Goal: Share content: Share content

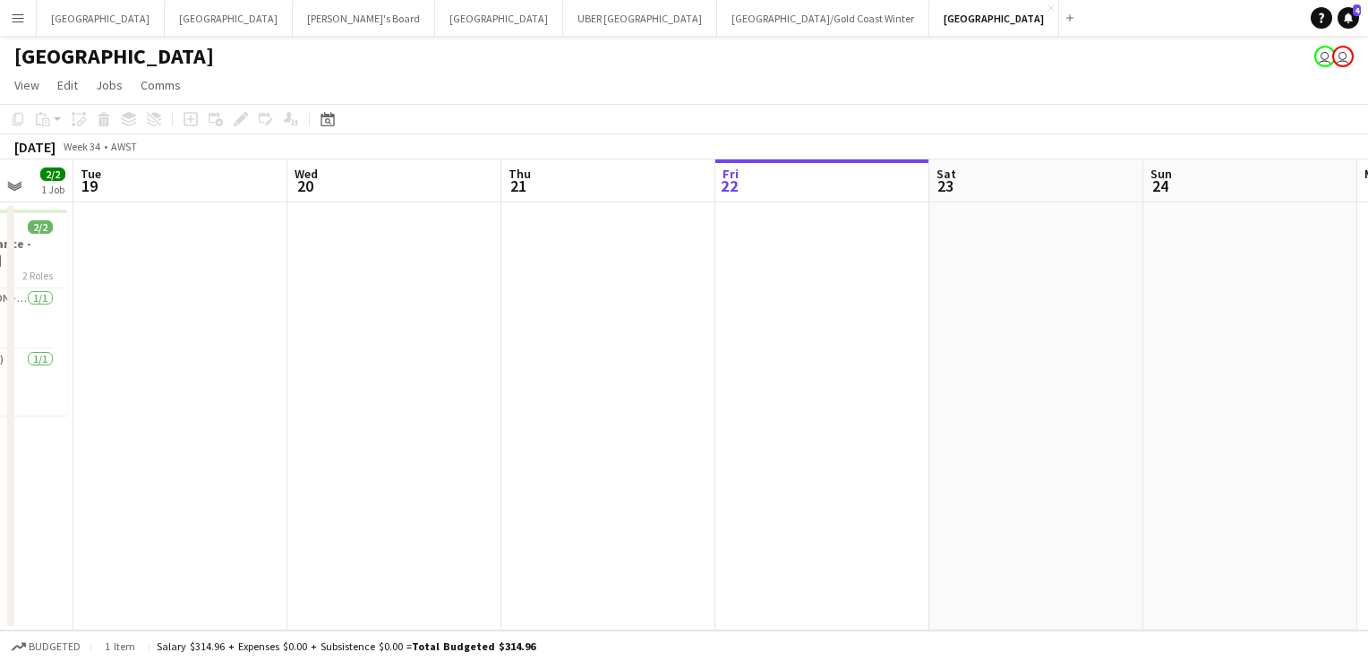
scroll to position [0, 566]
click at [293, 12] on button "Tennille's Board Close" at bounding box center [364, 18] width 142 height 35
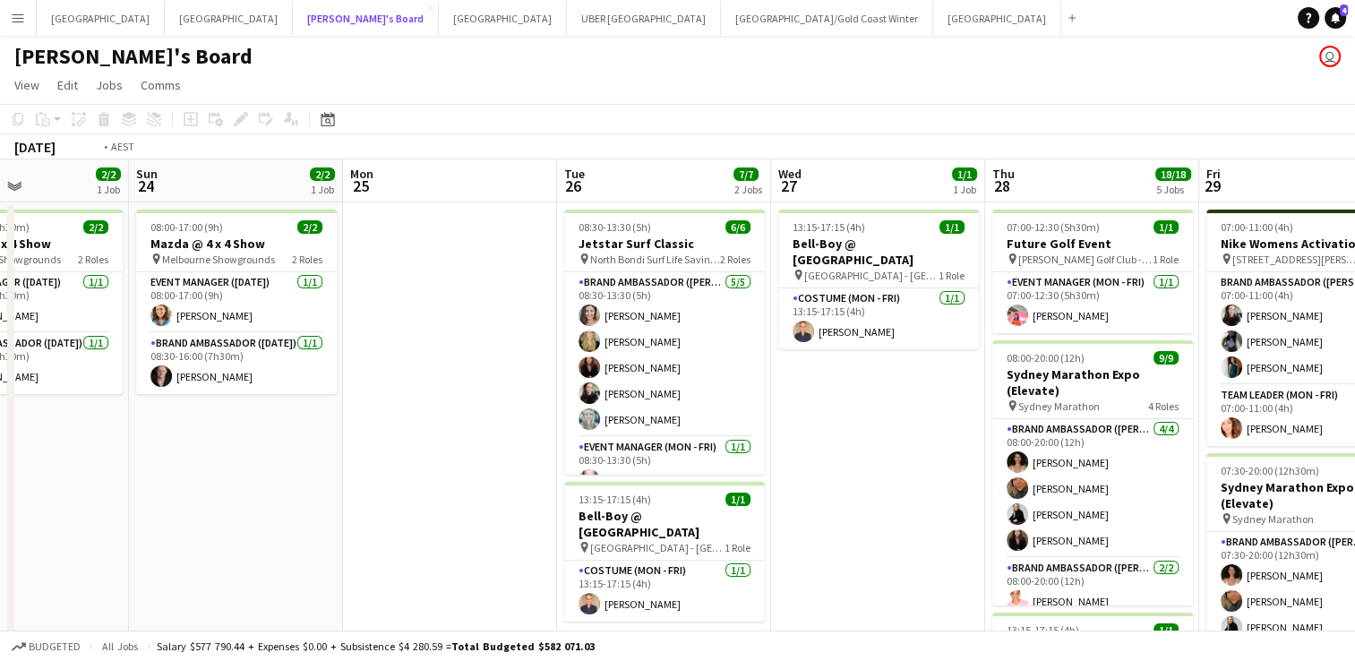
scroll to position [0, 516]
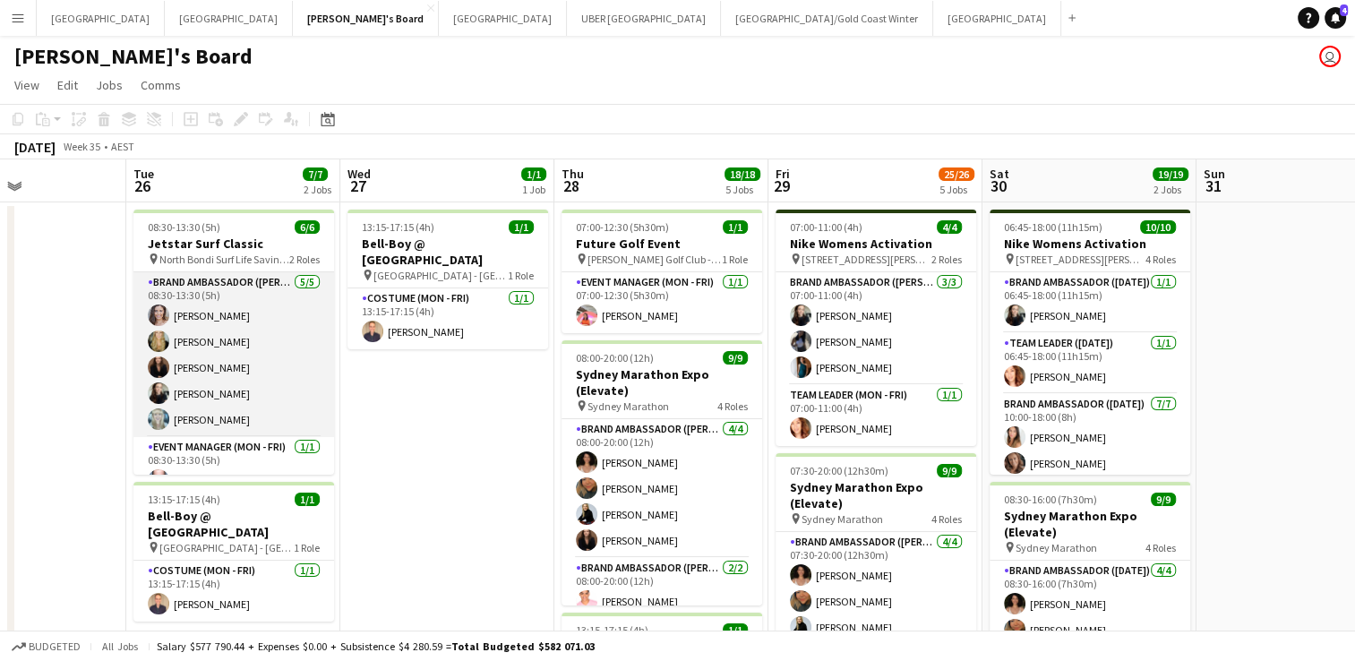
click at [199, 385] on app-card-role "Brand Ambassador (Mon - Fri) [DATE] 08:30-13:30 (5h) [PERSON_NAME] [PERSON_NAME…" at bounding box center [233, 354] width 201 height 165
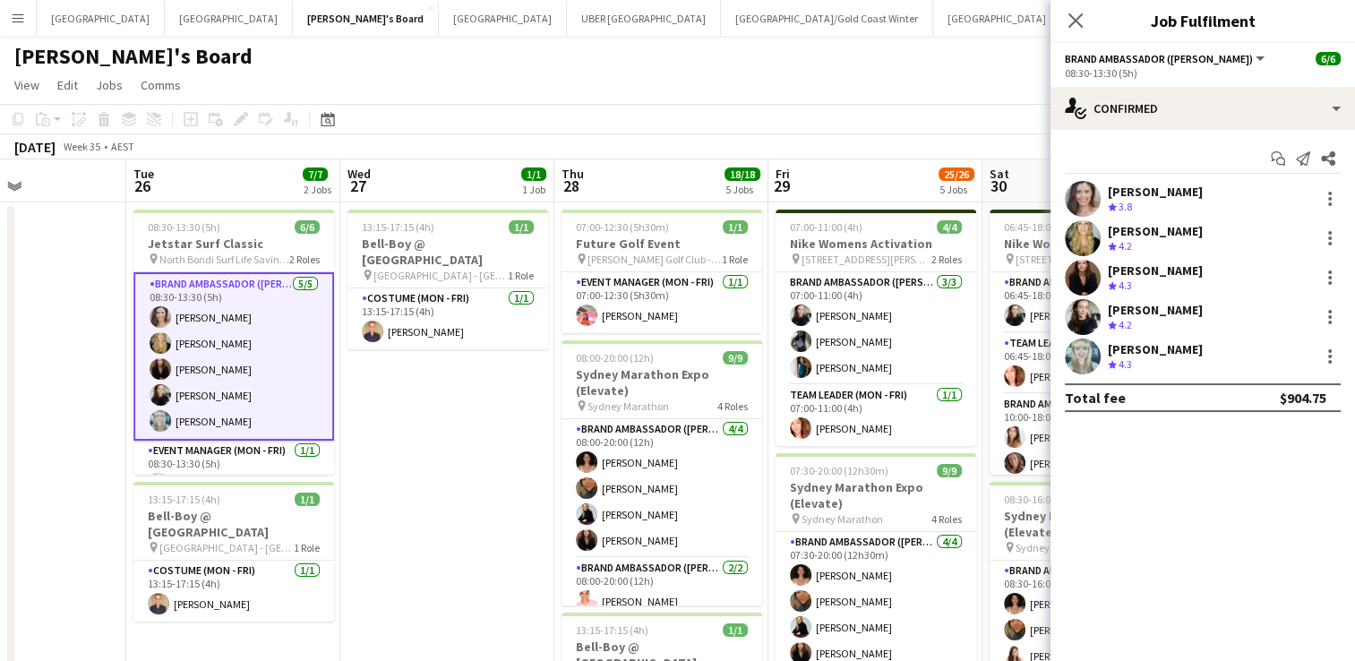
click at [1122, 311] on div "[PERSON_NAME]" at bounding box center [1155, 310] width 95 height 16
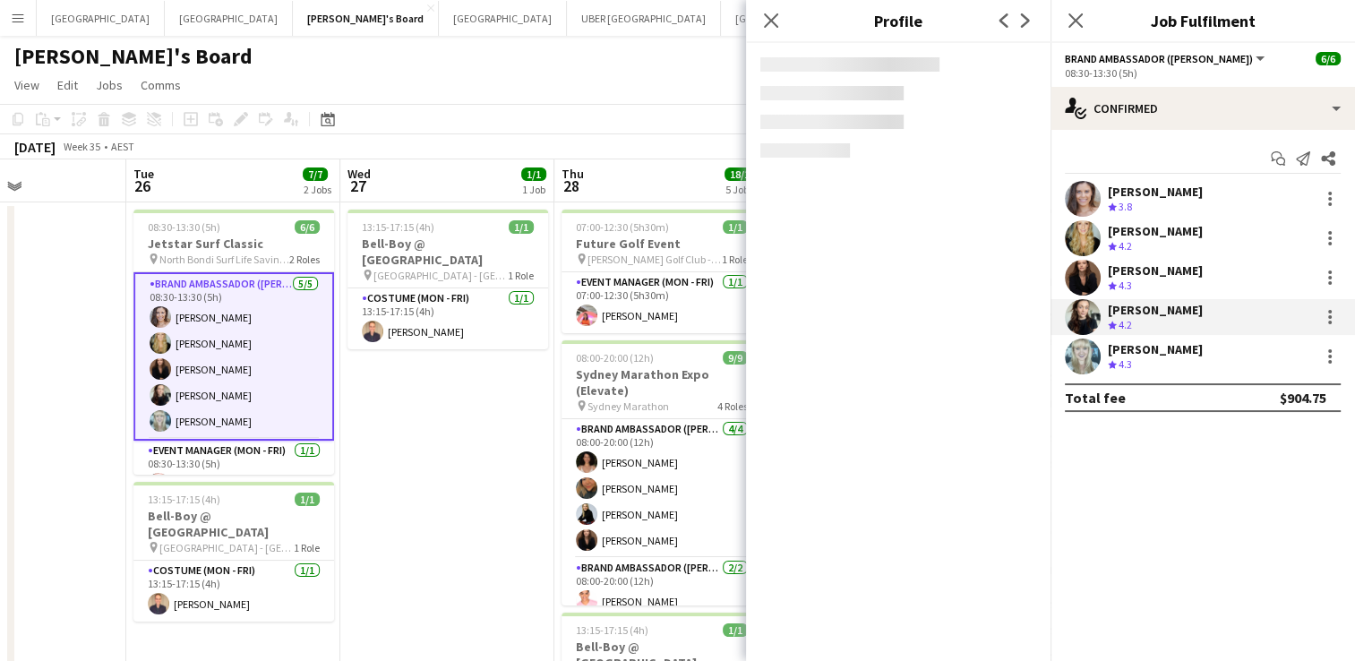
scroll to position [116, 0]
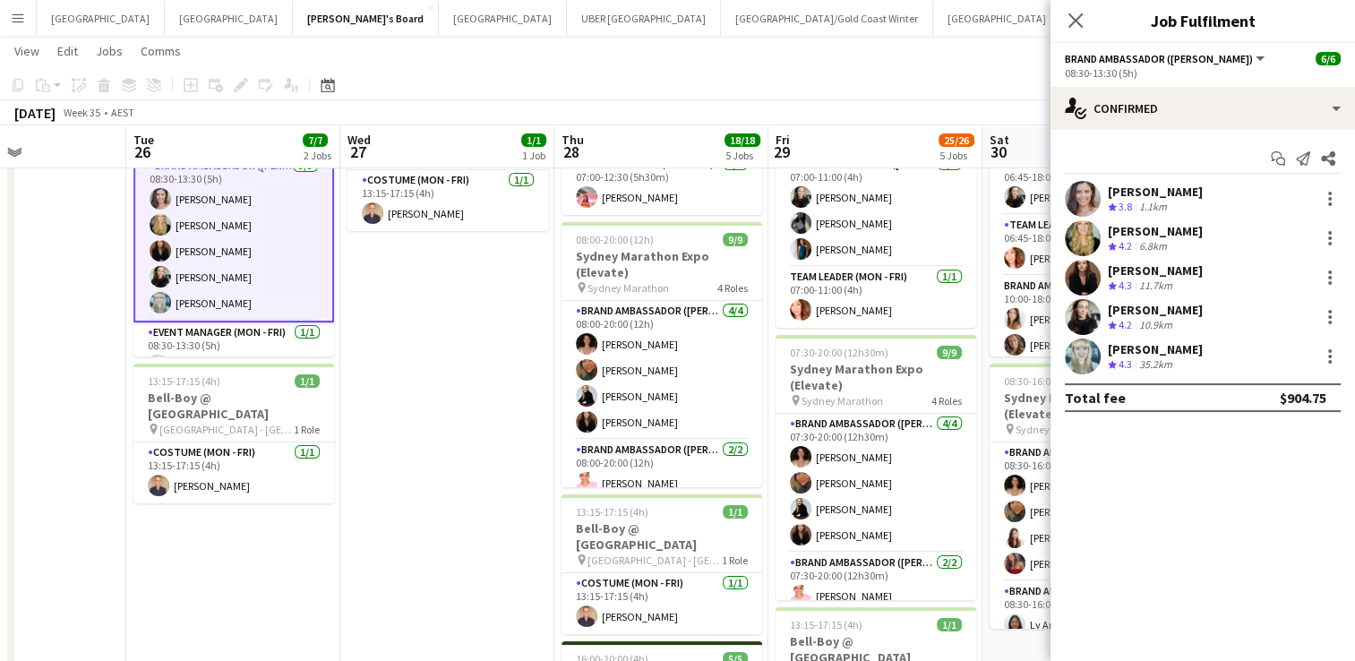
click at [1135, 313] on div "[PERSON_NAME]" at bounding box center [1155, 310] width 95 height 16
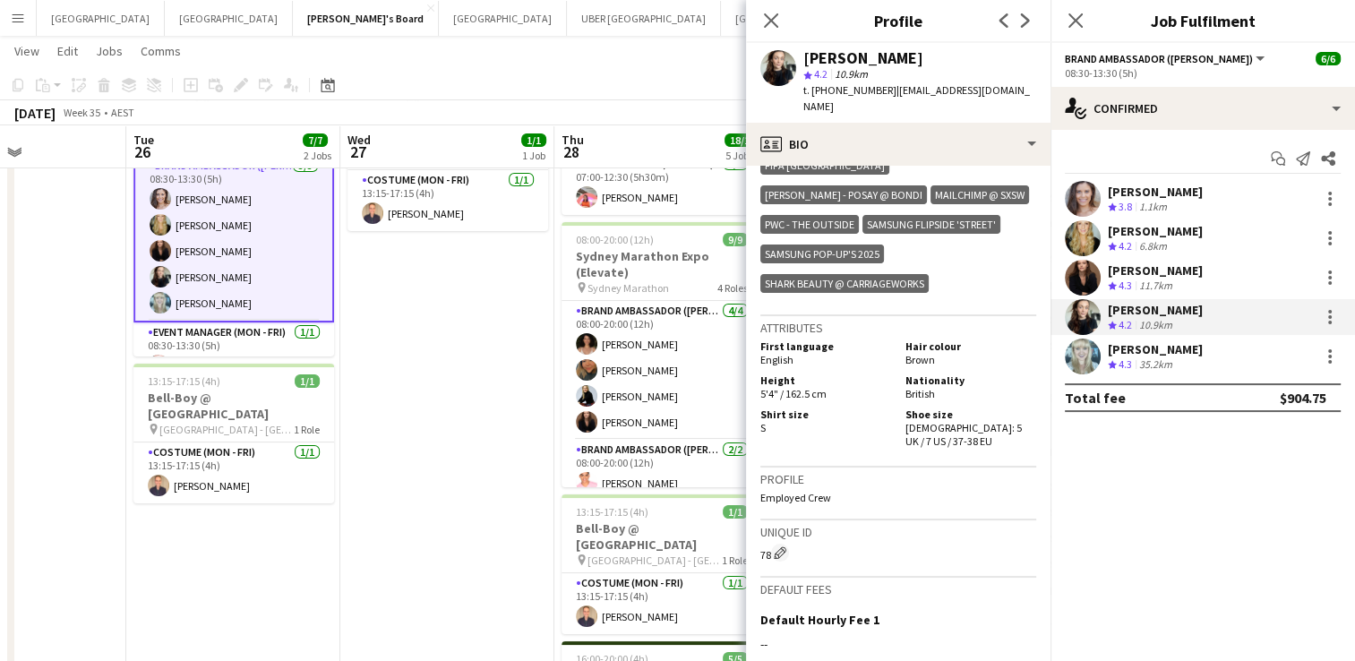
scroll to position [1164, 0]
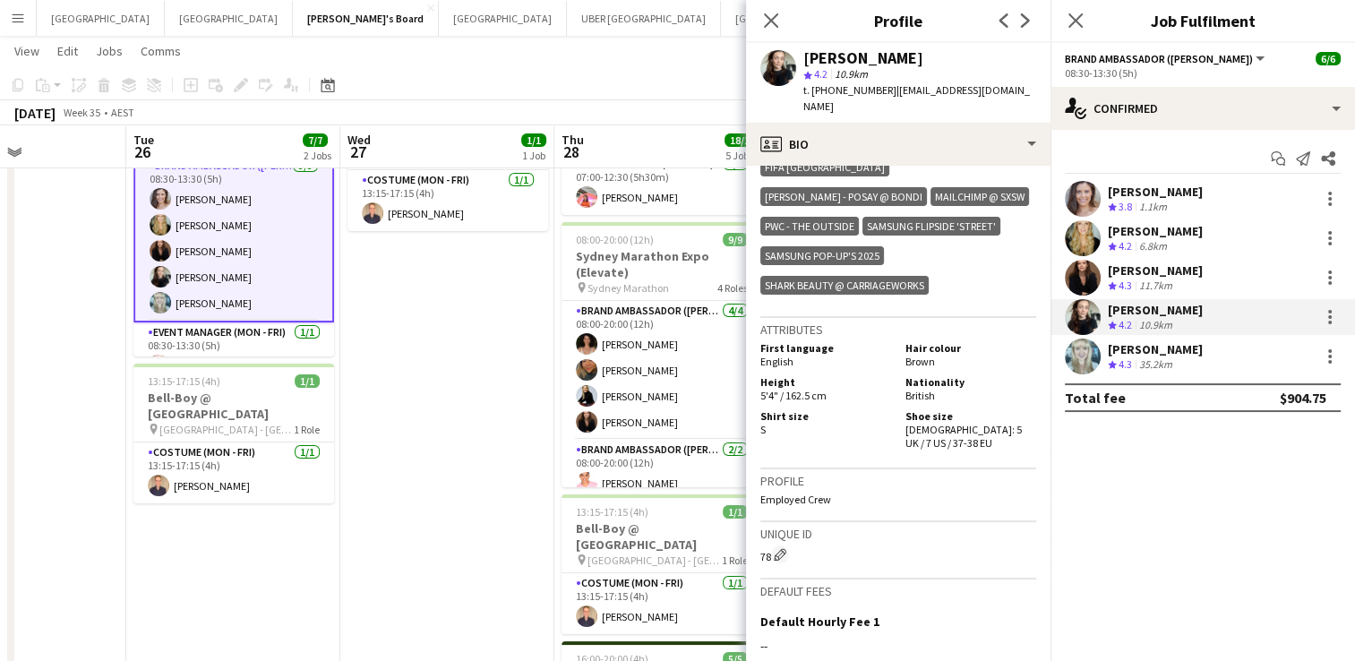
click at [1136, 192] on div "[PERSON_NAME]" at bounding box center [1155, 192] width 95 height 16
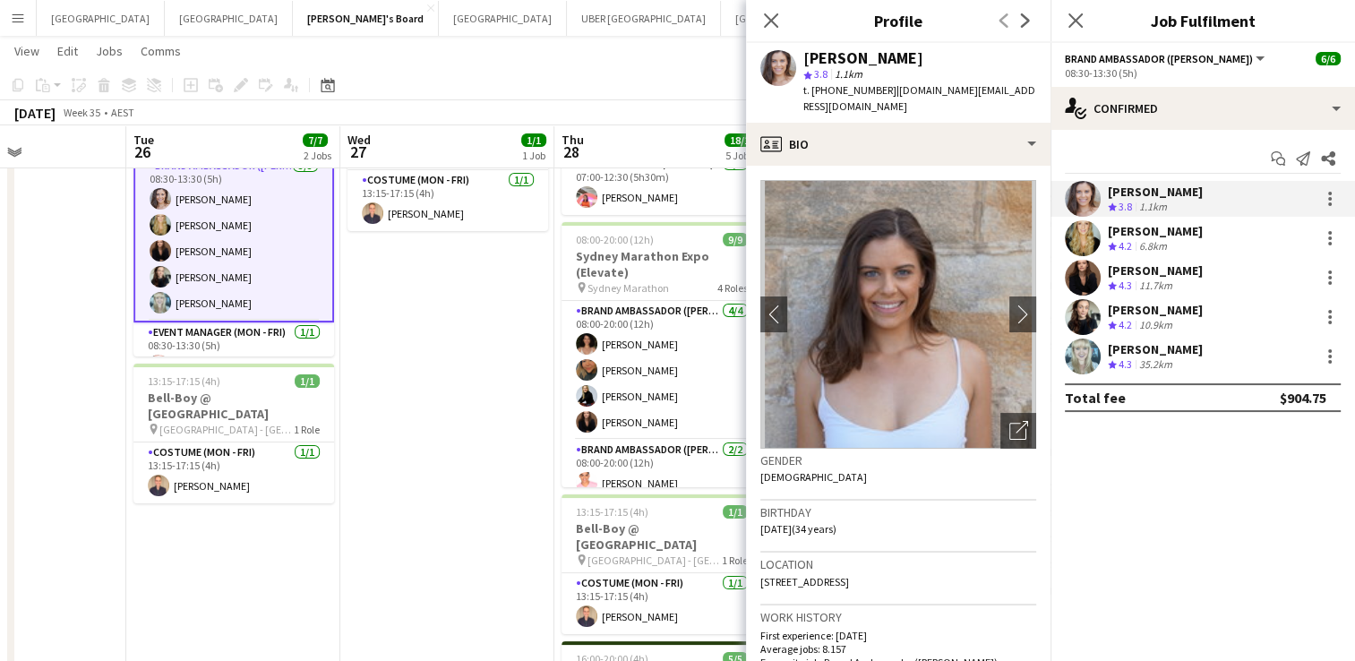
drag, startPoint x: 882, startPoint y: 95, endPoint x: 830, endPoint y: 95, distance: 51.9
click at [830, 95] on div "t. [PHONE_NUMBER] | [DOMAIN_NAME][EMAIL_ADDRESS][DOMAIN_NAME]" at bounding box center [919, 98] width 233 height 32
copy span "0423691767"
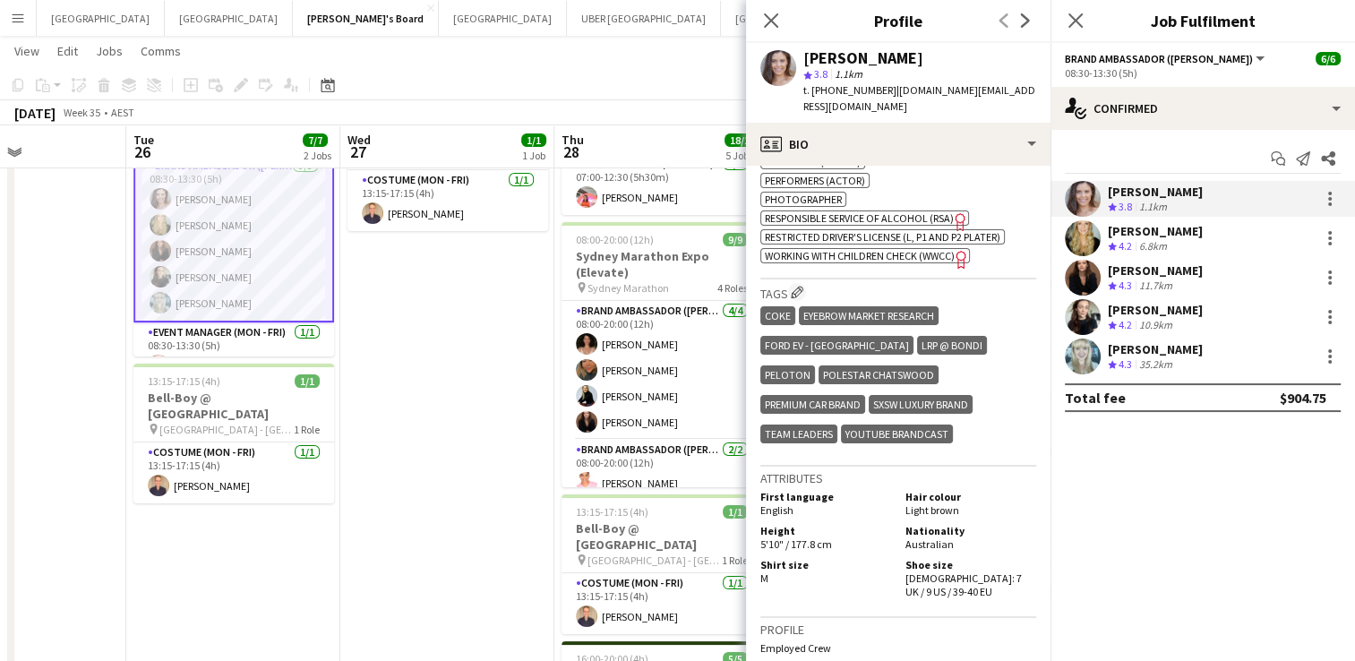
scroll to position [25, 0]
click at [184, 335] on app-card-role "Event Manager (Mon - Fri) [DATE] 08:30-13:30 (5h) [PERSON_NAME]" at bounding box center [233, 327] width 201 height 61
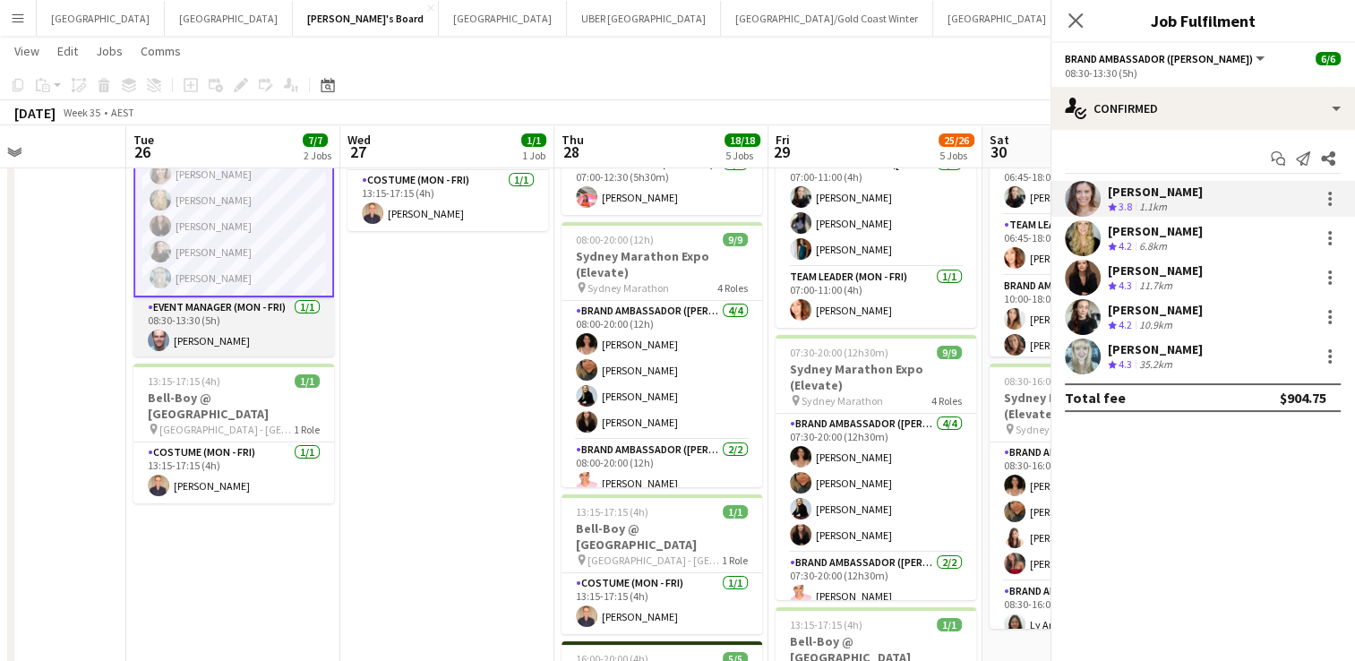
scroll to position [24, 0]
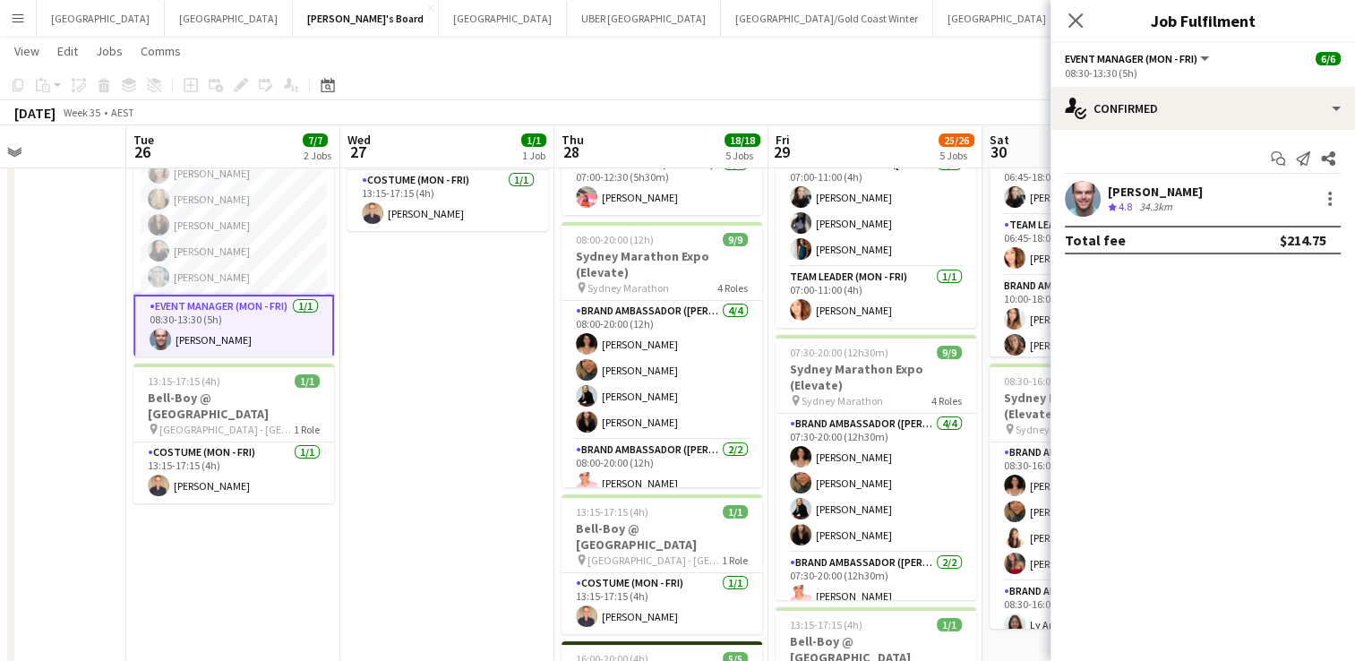
click at [1139, 187] on div "[PERSON_NAME]" at bounding box center [1155, 192] width 95 height 16
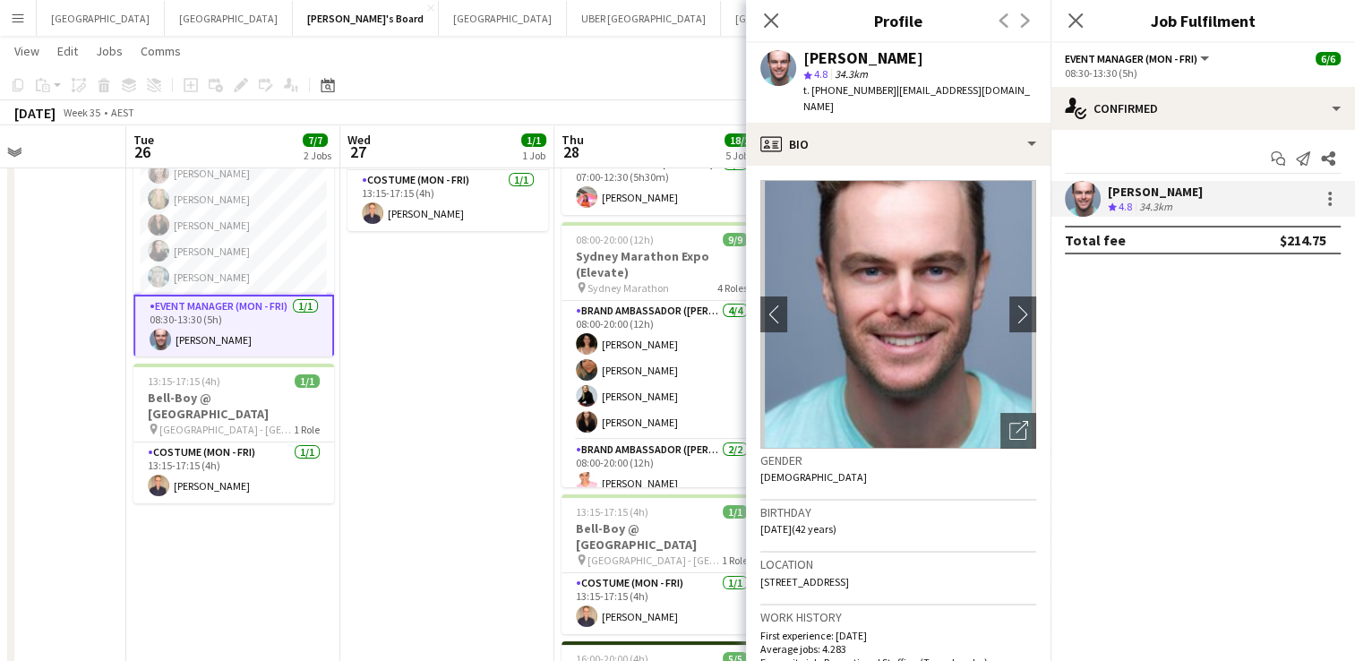
drag, startPoint x: 882, startPoint y: 88, endPoint x: 830, endPoint y: 95, distance: 52.4
click at [830, 95] on div "t. [PHONE_NUMBER] | [EMAIL_ADDRESS][DOMAIN_NAME]" at bounding box center [919, 98] width 233 height 32
copy span "0403989426"
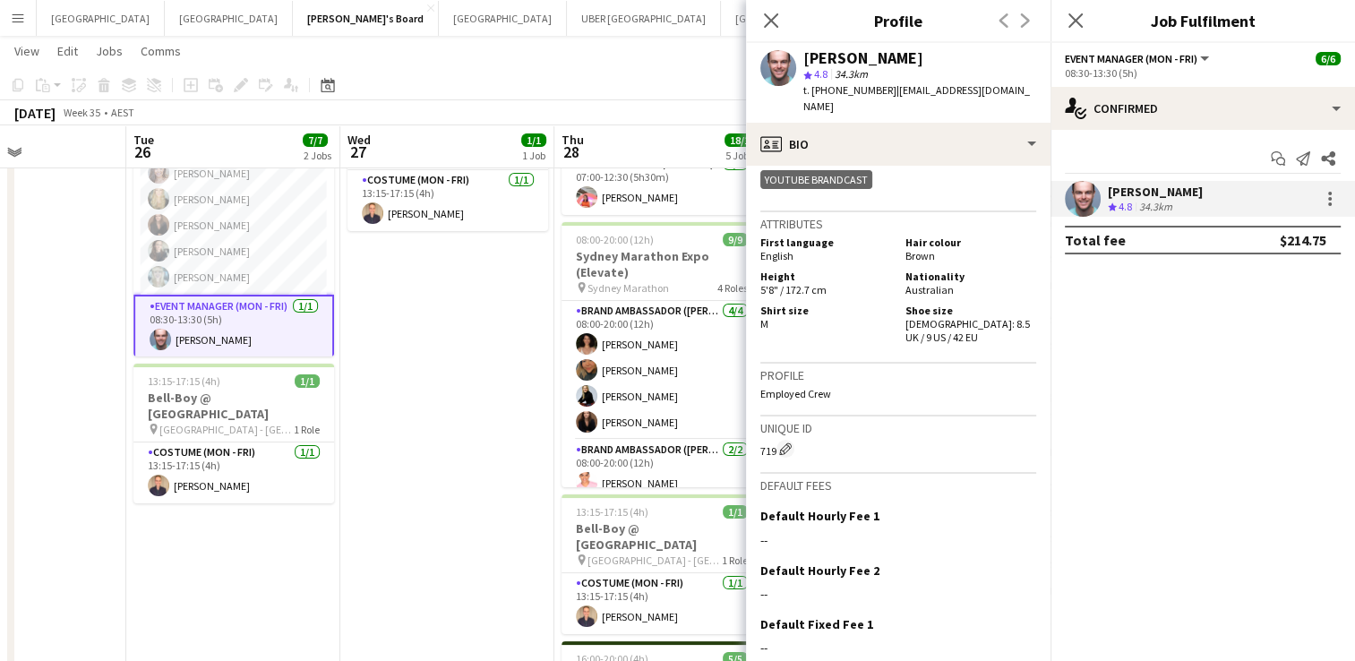
scroll to position [933, 0]
click at [1075, 16] on icon "Close pop-in" at bounding box center [1075, 20] width 17 height 17
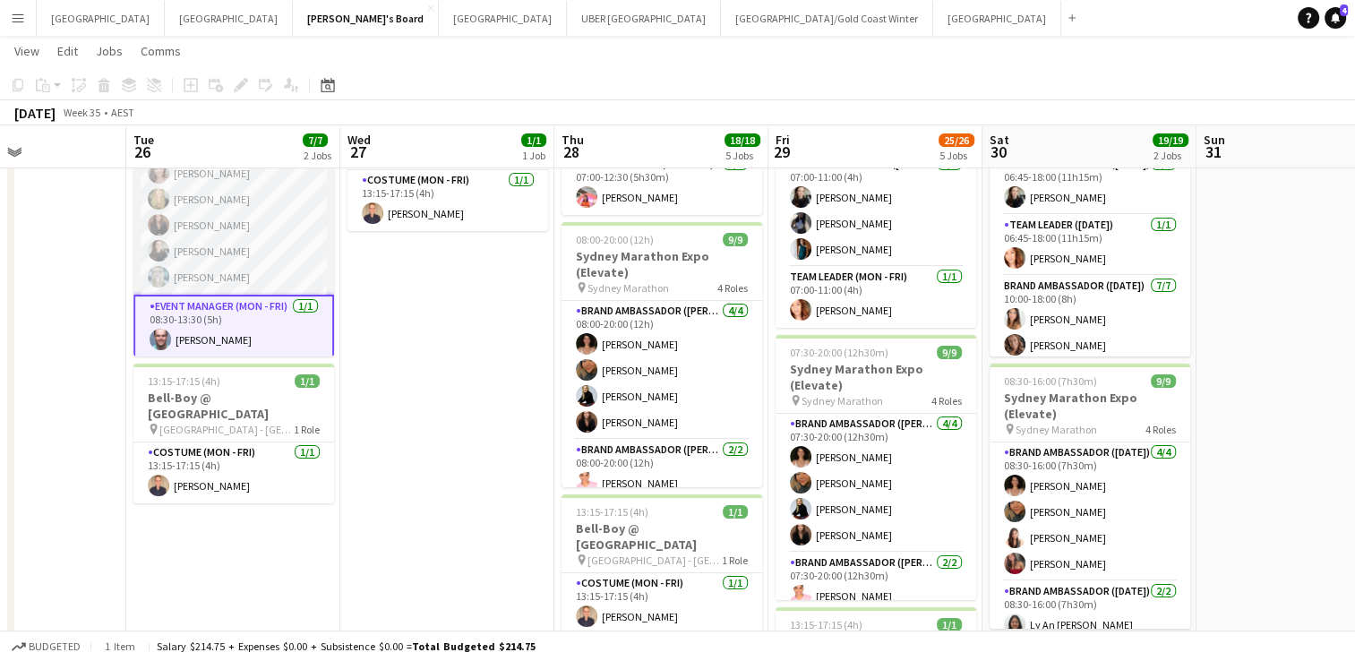
click at [187, 197] on app-card-role "Brand Ambassador (Mon - Fri) [DATE] 08:30-13:30 (5h) [PERSON_NAME] [PERSON_NAME…" at bounding box center [233, 212] width 201 height 165
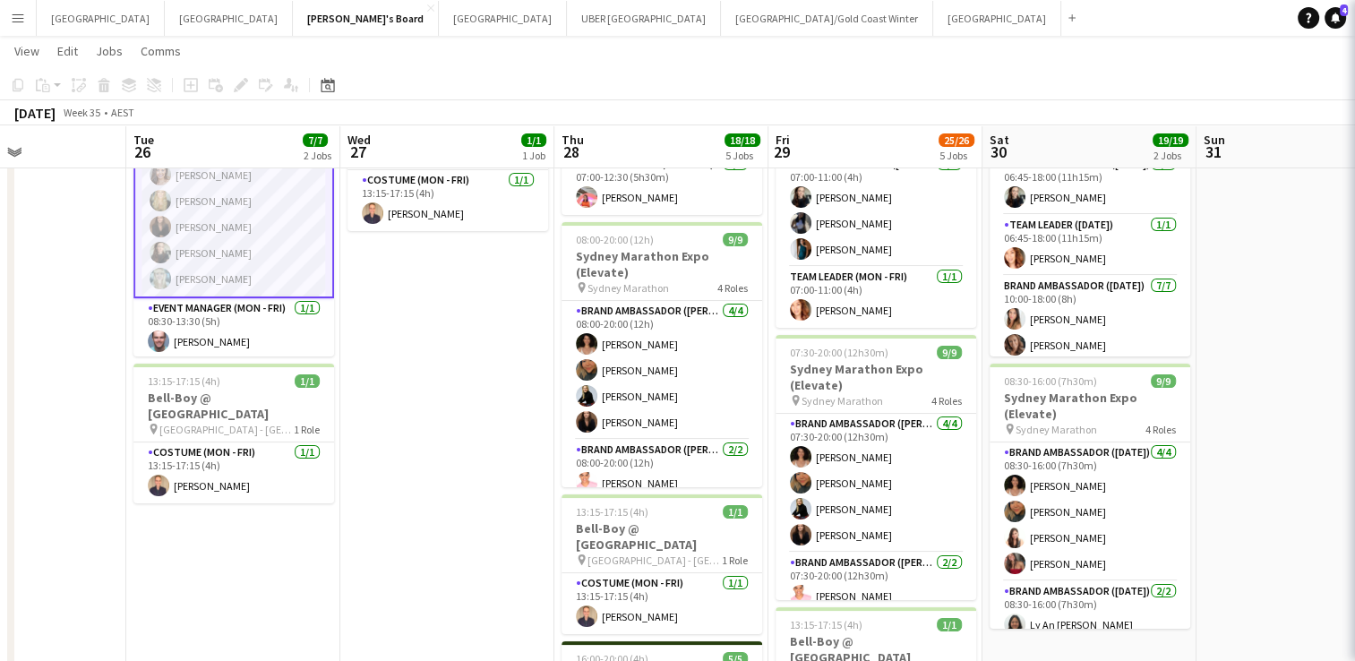
scroll to position [25, 0]
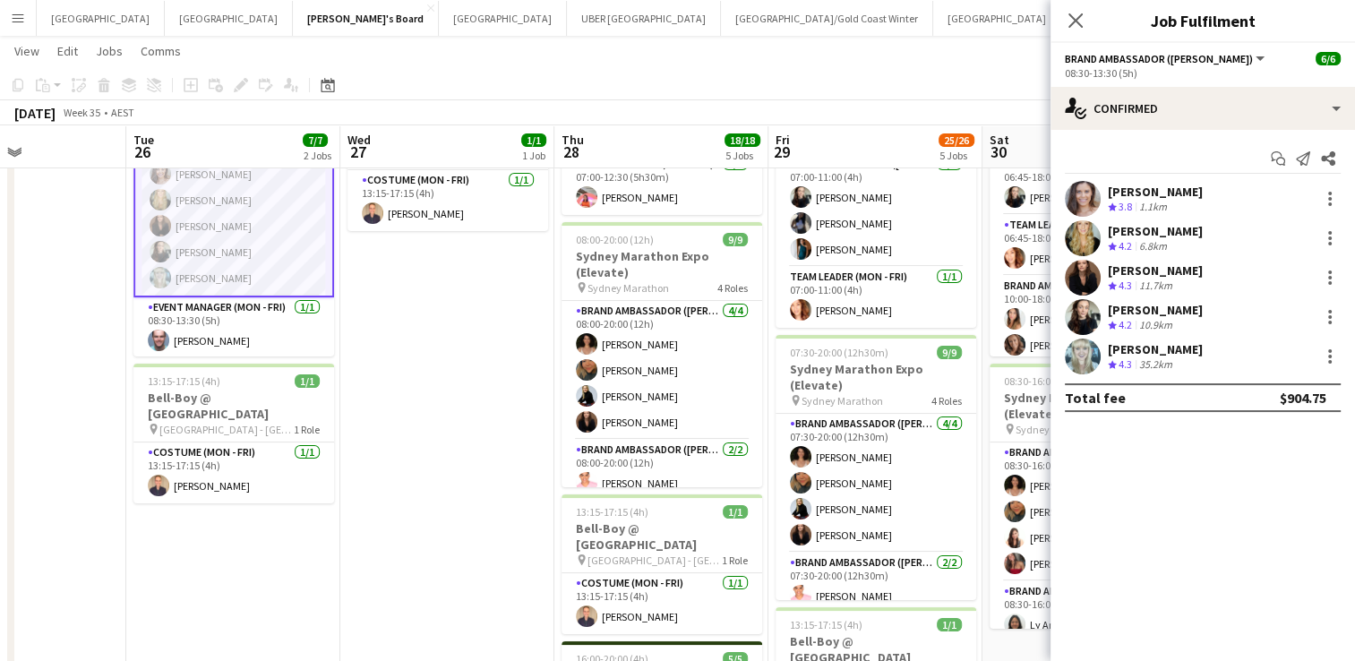
click at [1145, 228] on div "[PERSON_NAME]" at bounding box center [1155, 231] width 95 height 16
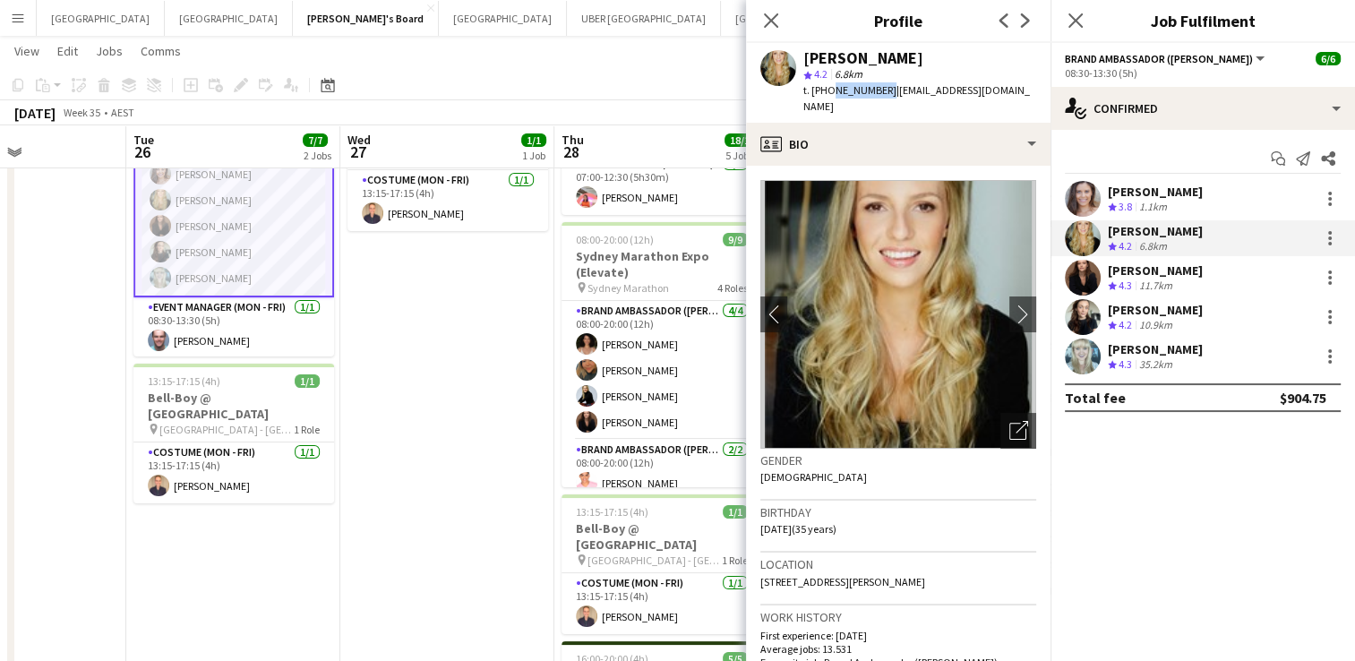
drag, startPoint x: 879, startPoint y: 90, endPoint x: 827, endPoint y: 92, distance: 52.9
click at [827, 92] on span "t. [PHONE_NUMBER]" at bounding box center [849, 89] width 93 height 13
copy span "0416827961"
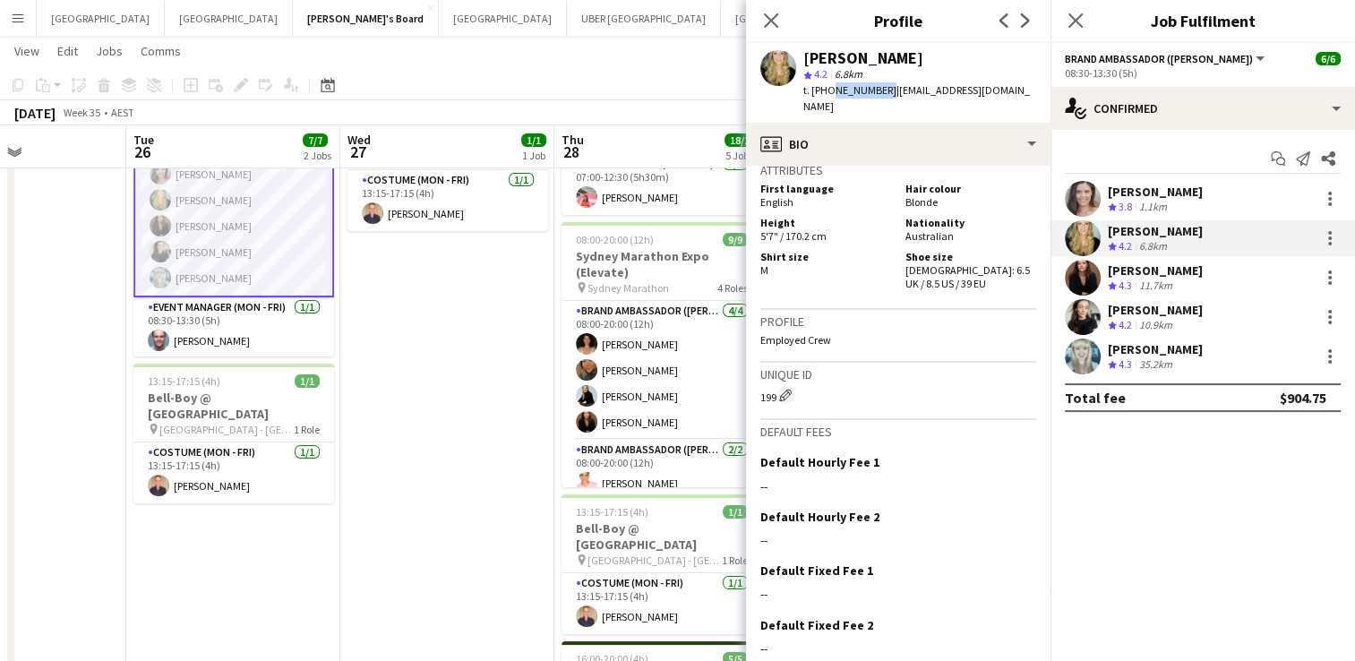
scroll to position [1137, 0]
click at [1133, 269] on div "[PERSON_NAME]" at bounding box center [1155, 270] width 95 height 16
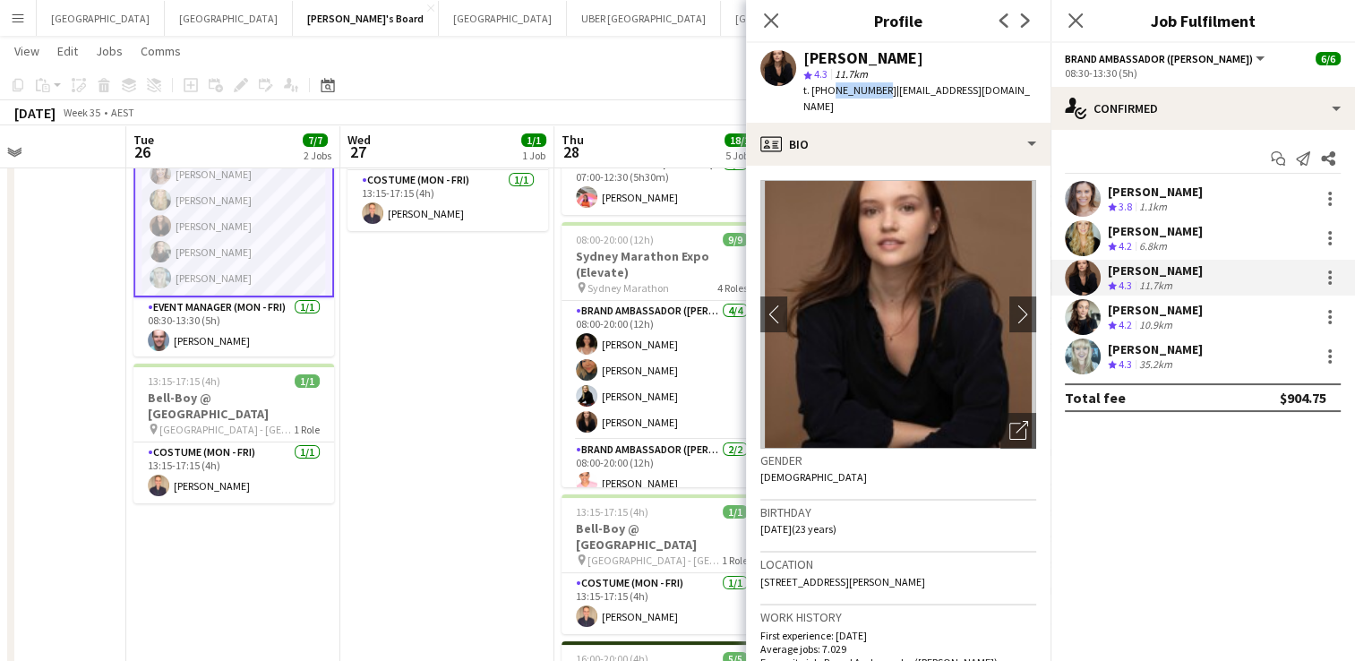
drag, startPoint x: 876, startPoint y: 90, endPoint x: 828, endPoint y: 89, distance: 48.4
click at [828, 89] on span "t. [PHONE_NUMBER]" at bounding box center [849, 89] width 93 height 13
copy span "432609985"
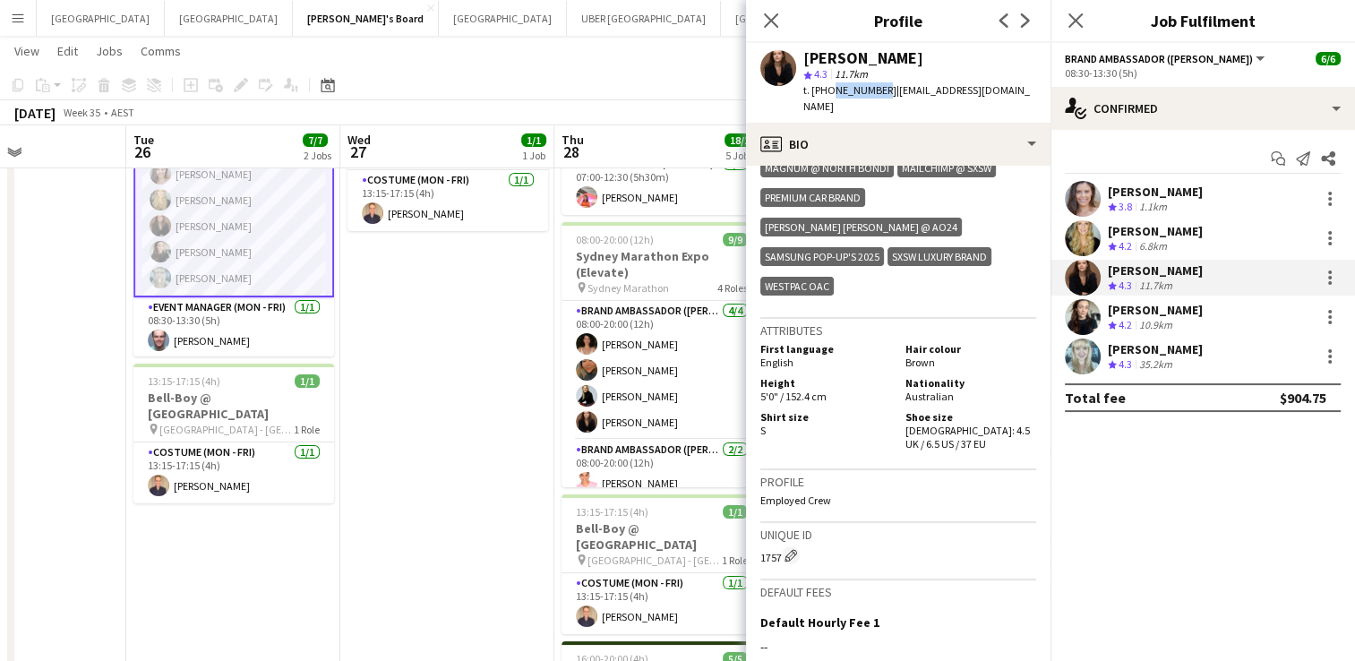
scroll to position [1095, 0]
click at [1125, 339] on div "[PERSON_NAME] Crew rating 4.3 35.2km" at bounding box center [1203, 357] width 304 height 36
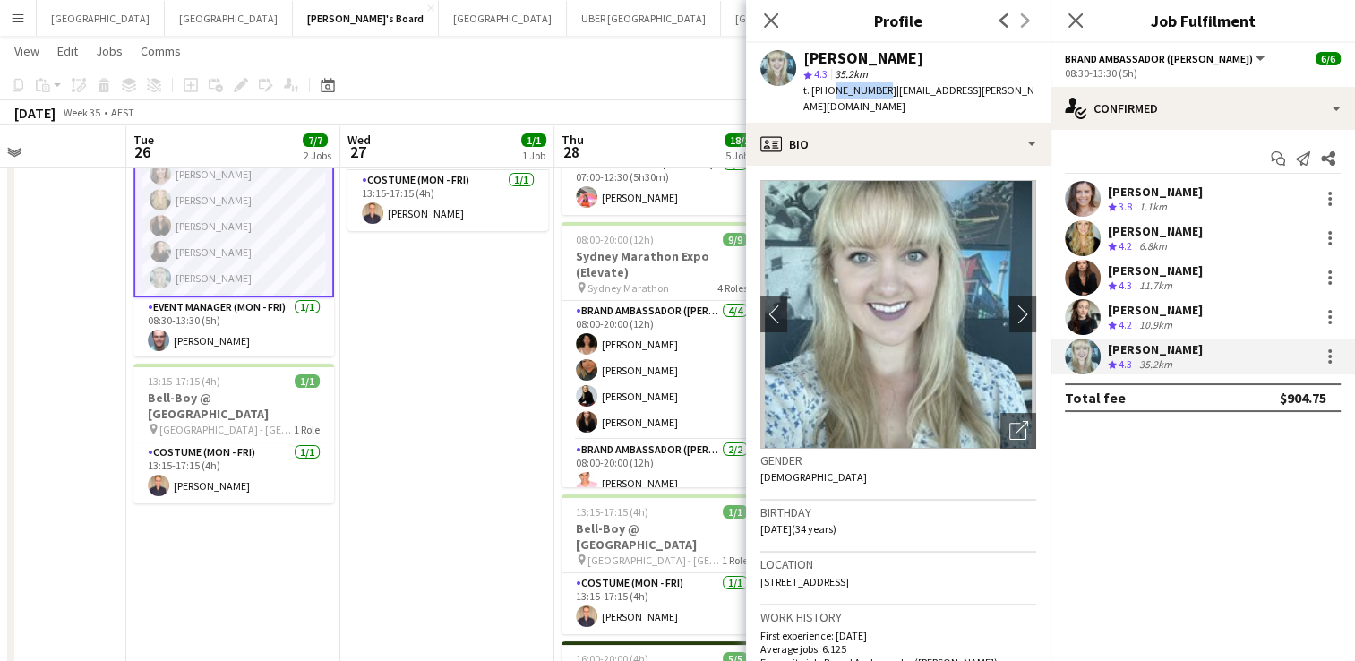
drag, startPoint x: 874, startPoint y: 84, endPoint x: 827, endPoint y: 91, distance: 48.0
click at [827, 91] on span "t. [PHONE_NUMBER]" at bounding box center [849, 89] width 93 height 13
copy span "424323351"
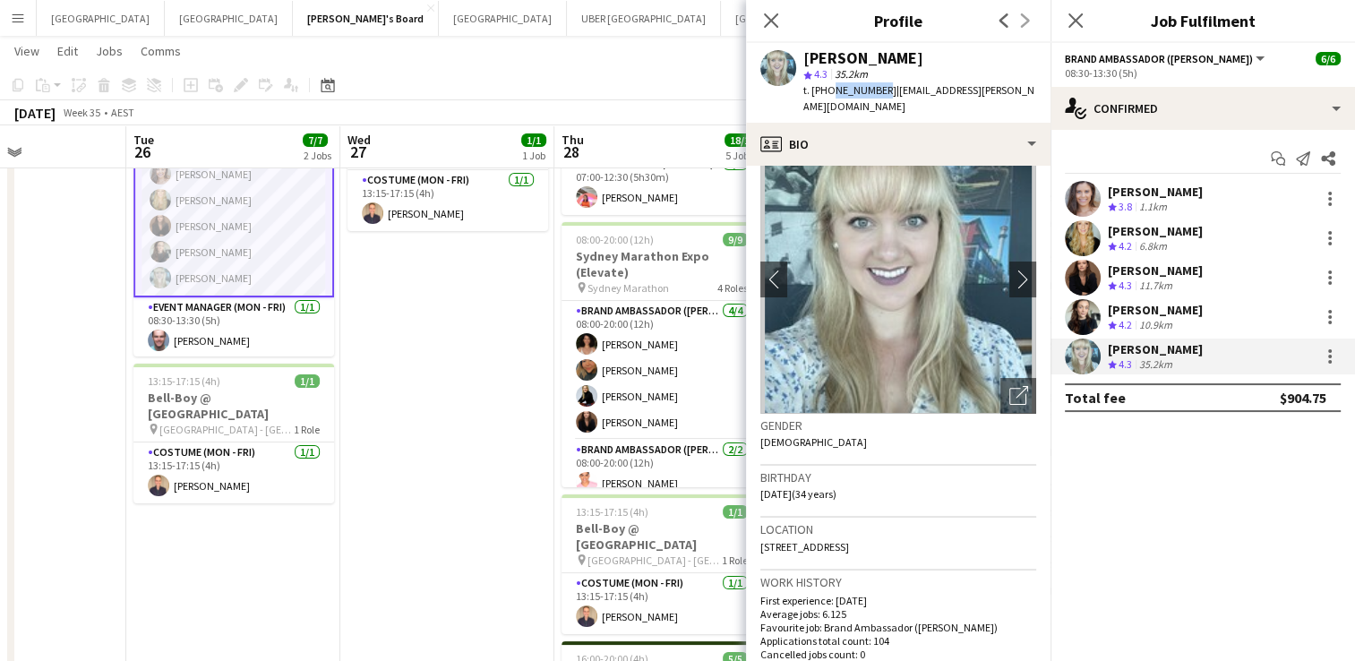
scroll to position [0, 0]
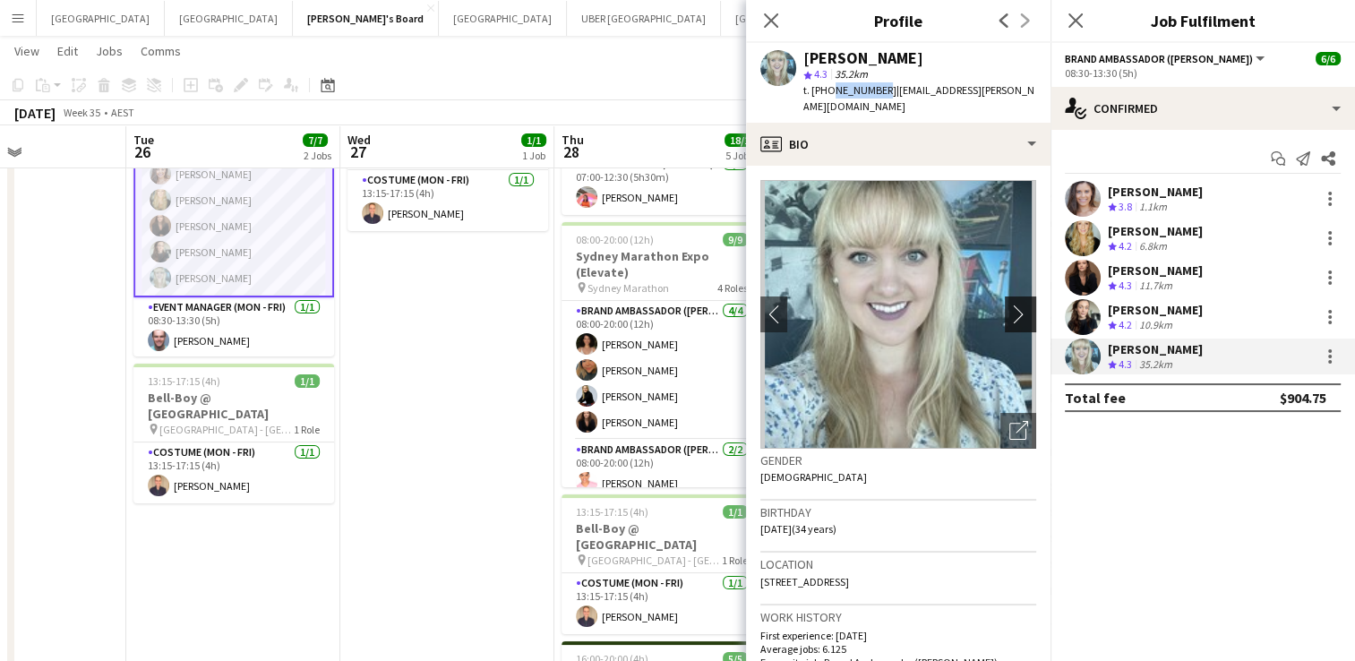
click at [1009, 304] on app-icon "chevron-right" at bounding box center [1023, 313] width 28 height 19
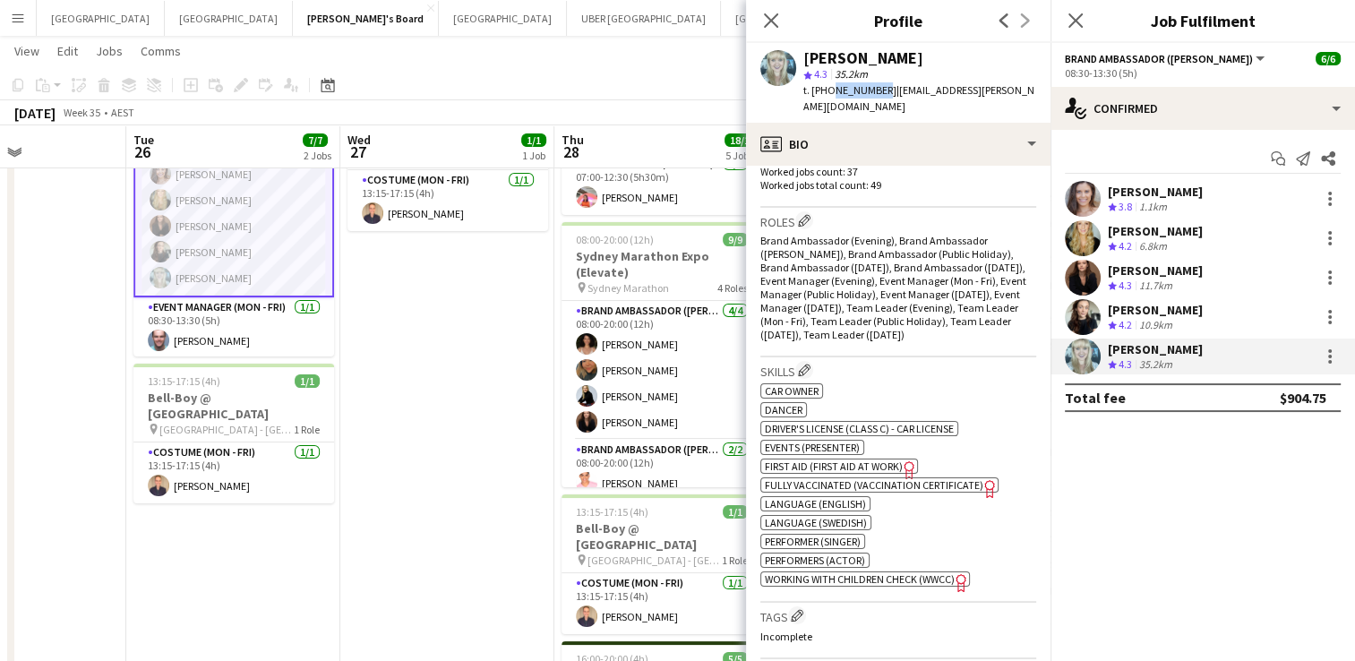
scroll to position [533, 0]
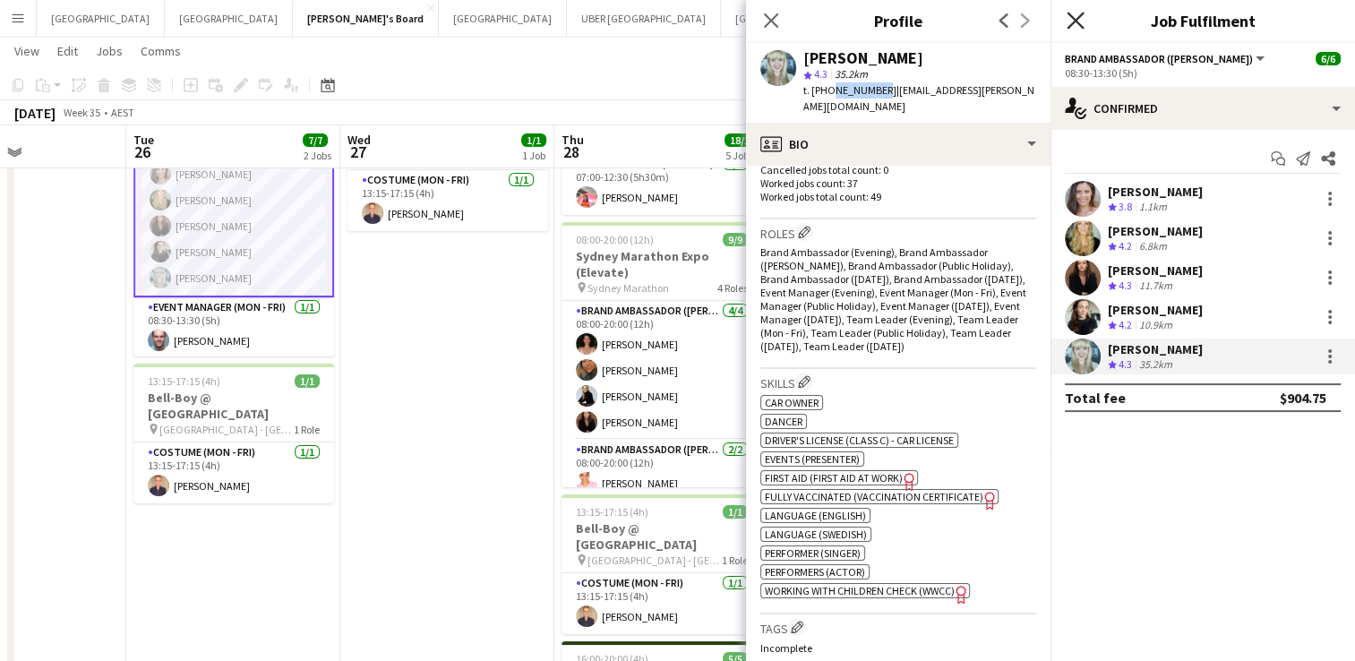
click at [1076, 21] on icon at bounding box center [1075, 20] width 17 height 17
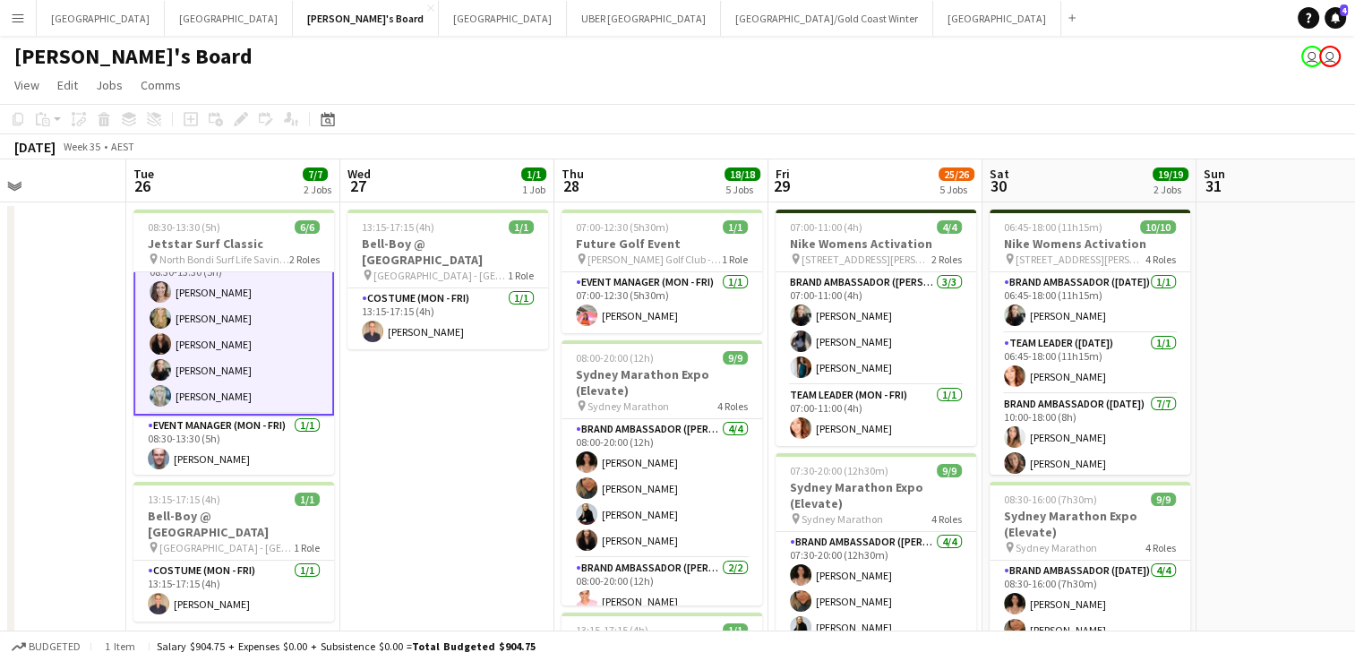
scroll to position [0, 0]
click at [188, 585] on app-card-role "Costume (Mon - Fri) [DATE] 13:15-17:15 (4h) [PERSON_NAME]" at bounding box center [233, 591] width 201 height 61
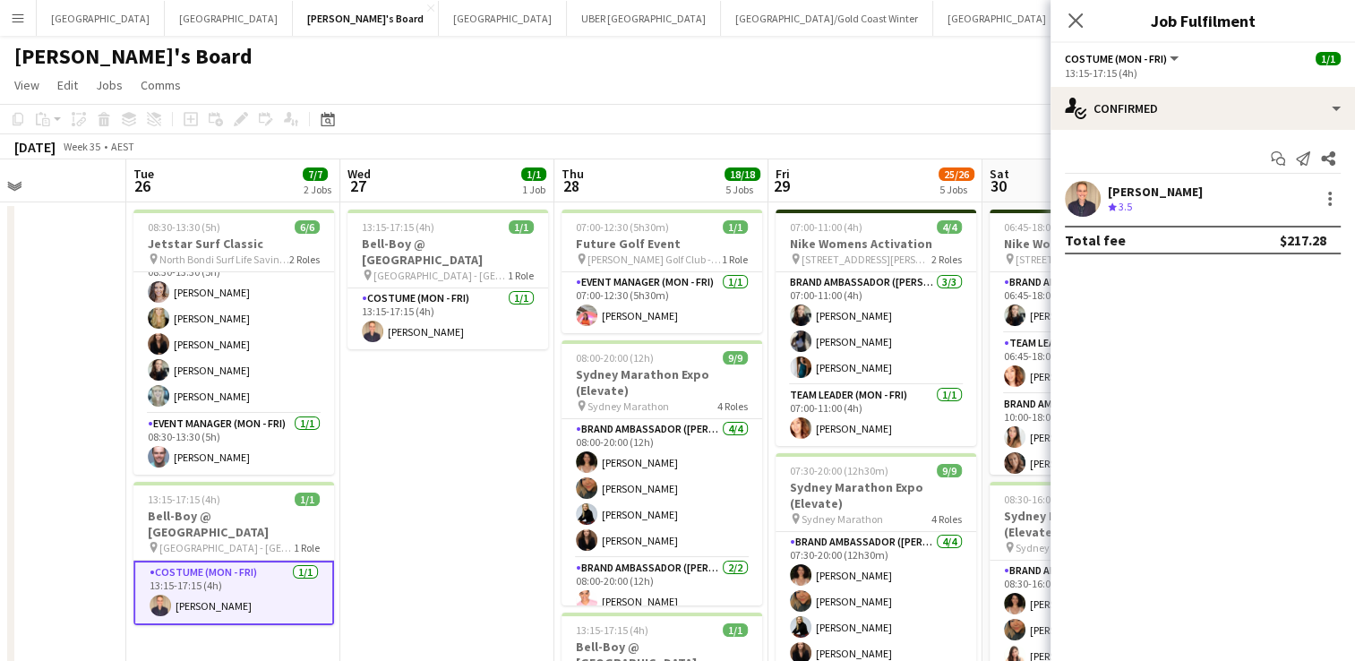
scroll to position [22, 0]
click at [1192, 192] on div "[PERSON_NAME]" at bounding box center [1155, 192] width 95 height 16
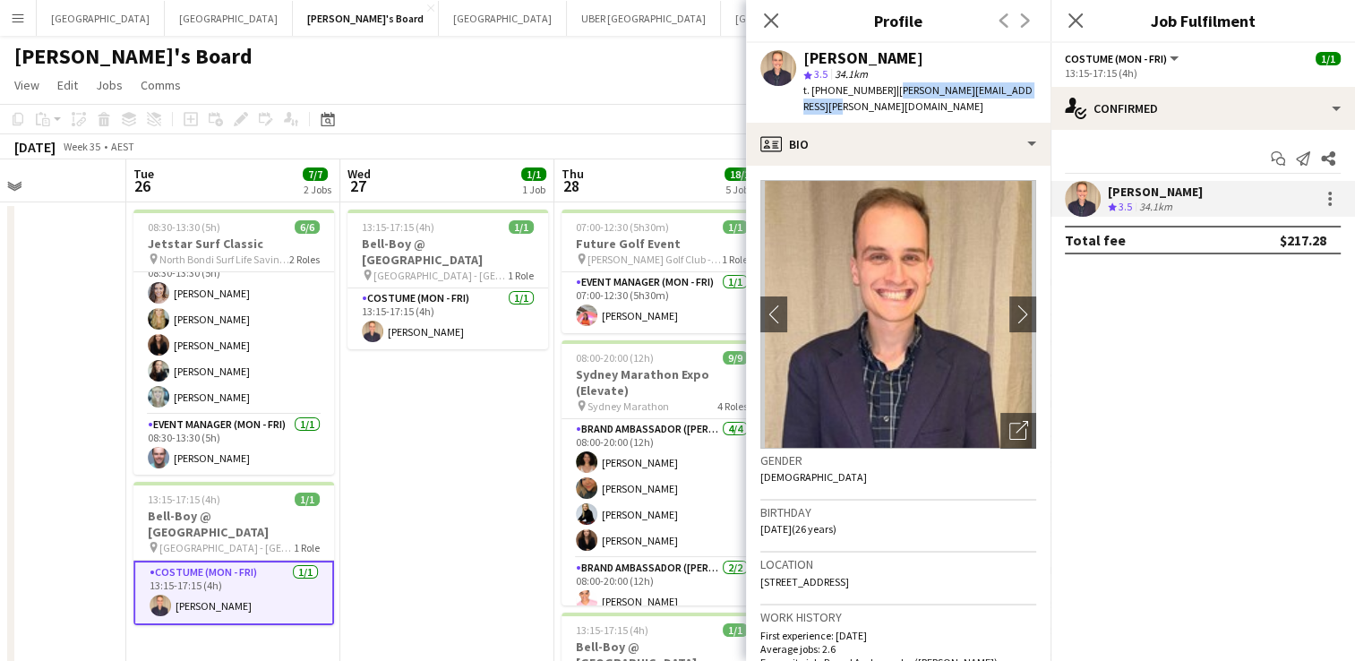
drag, startPoint x: 949, startPoint y: 102, endPoint x: 888, endPoint y: 93, distance: 61.6
click at [888, 93] on div "t. [PHONE_NUMBER] | [PERSON_NAME][EMAIL_ADDRESS][PERSON_NAME][DOMAIN_NAME]" at bounding box center [919, 98] width 233 height 32
copy span "[PERSON_NAME][EMAIL_ADDRESS][PERSON_NAME][DOMAIN_NAME]"
click at [1070, 26] on icon at bounding box center [1075, 20] width 17 height 17
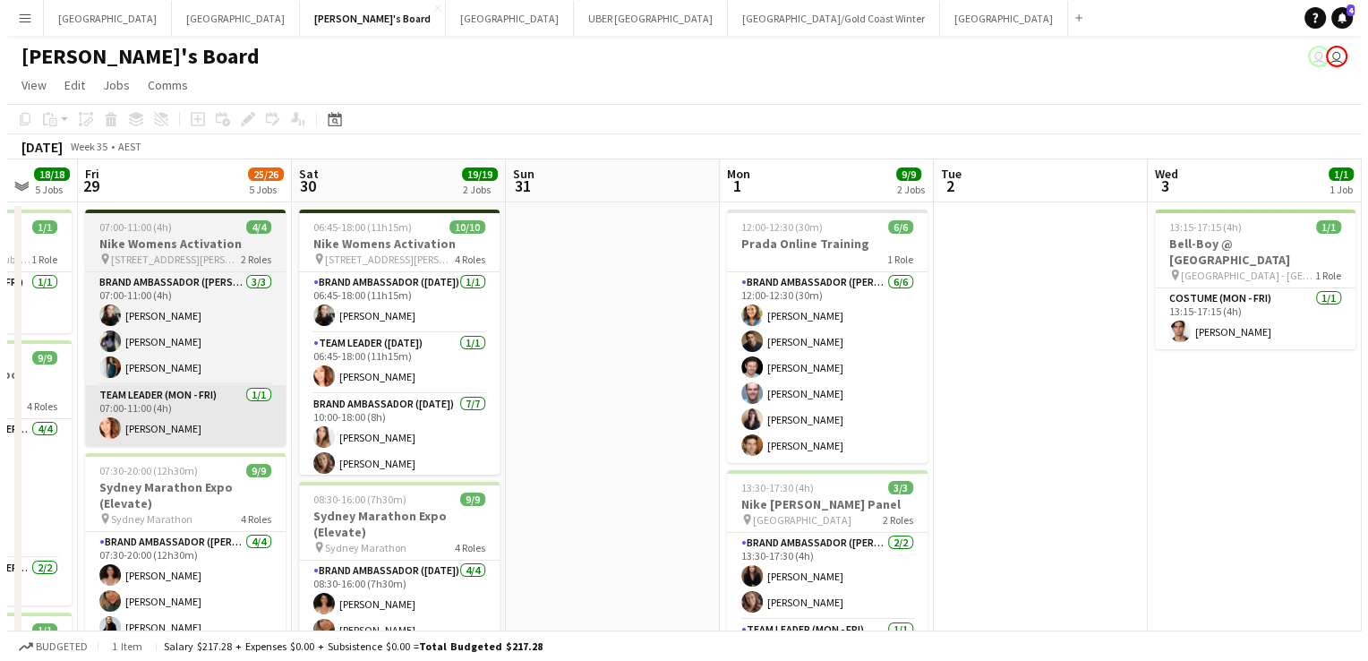
scroll to position [0, 791]
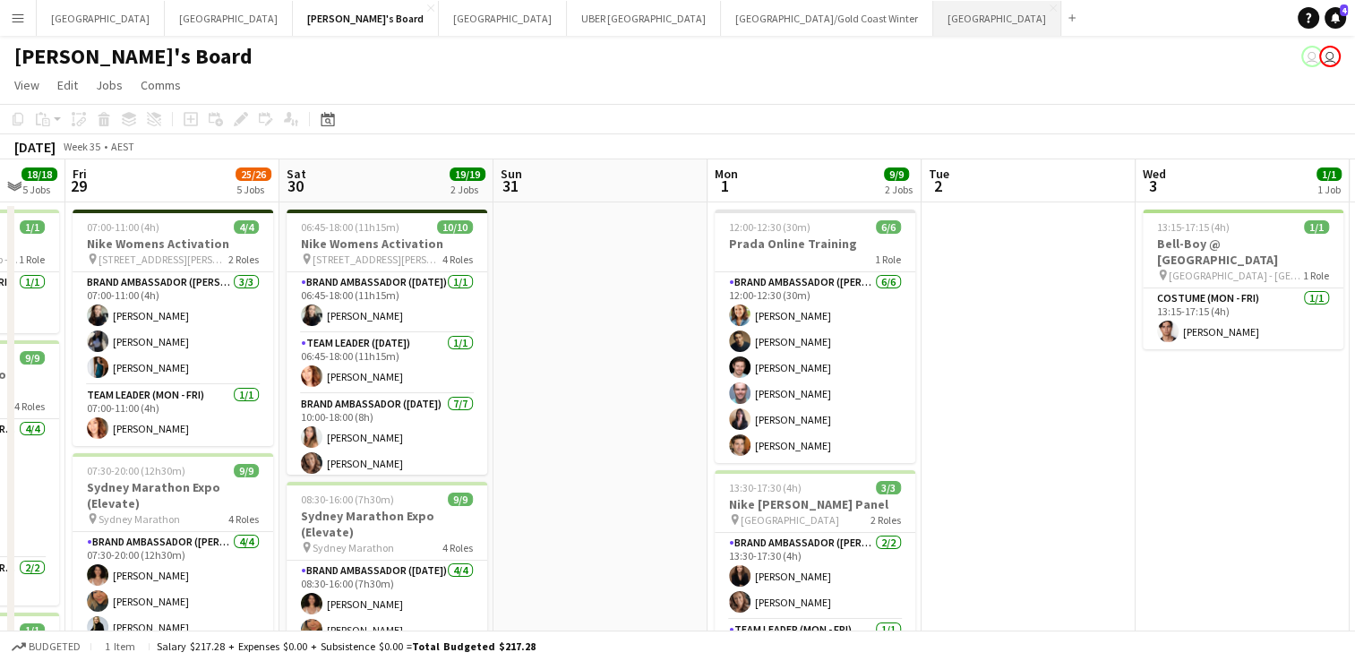
click at [933, 13] on button "Perth Close" at bounding box center [997, 18] width 128 height 35
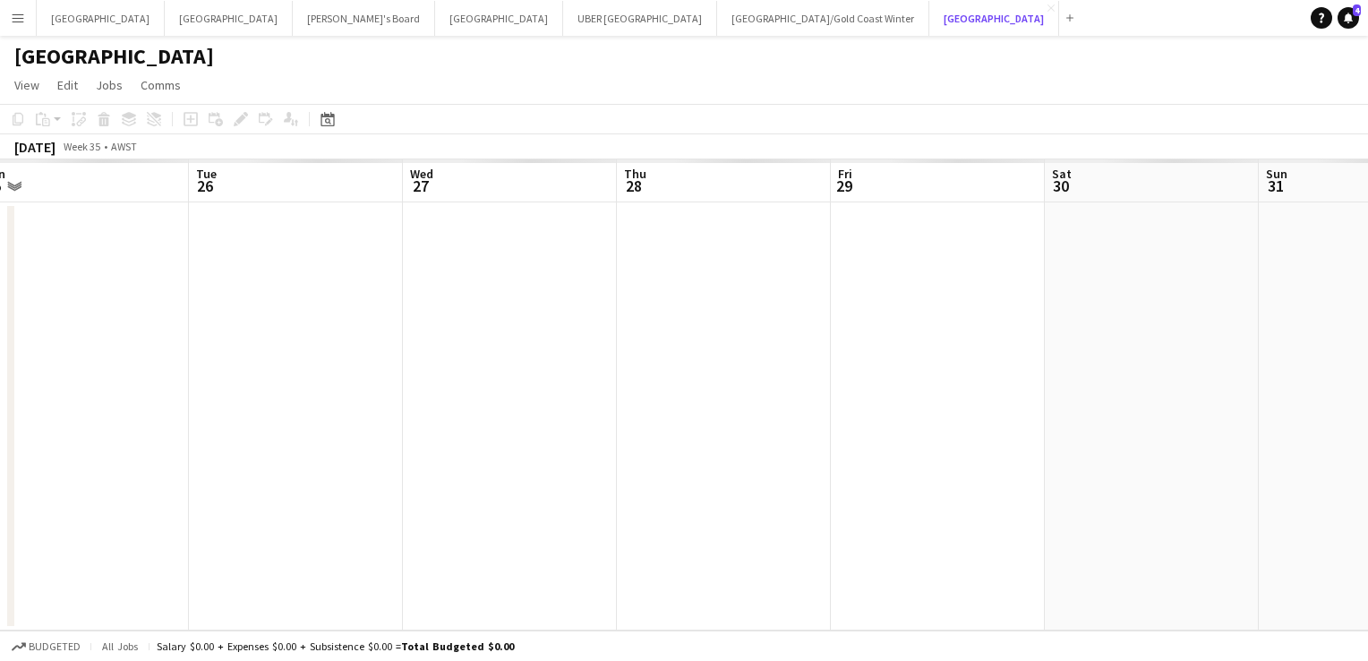
scroll to position [0, 454]
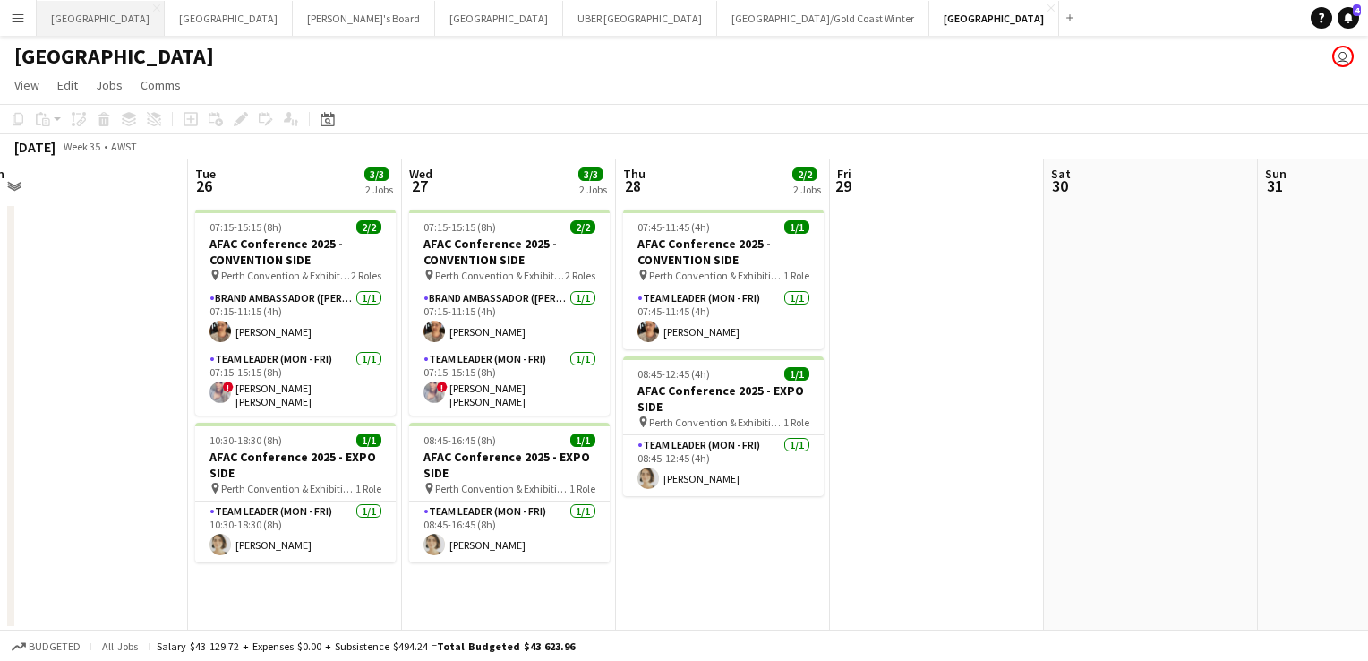
click at [49, 20] on button "Sydney Close" at bounding box center [101, 18] width 128 height 35
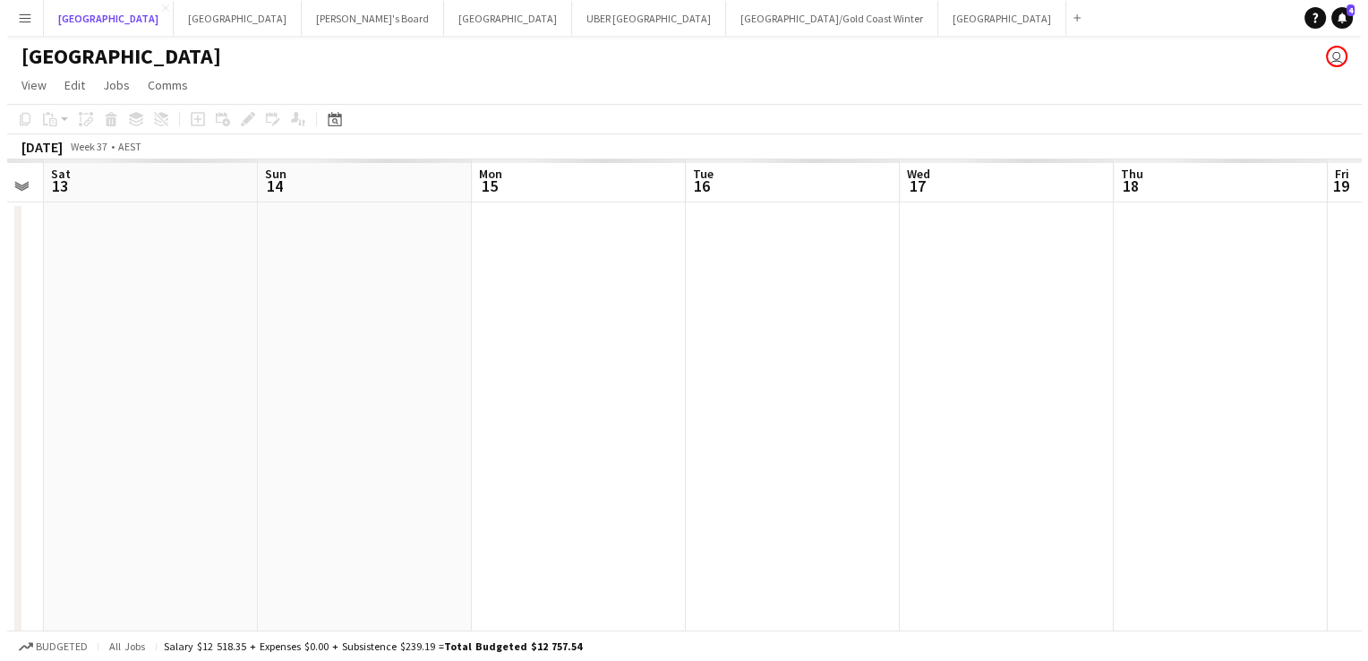
scroll to position [0, 605]
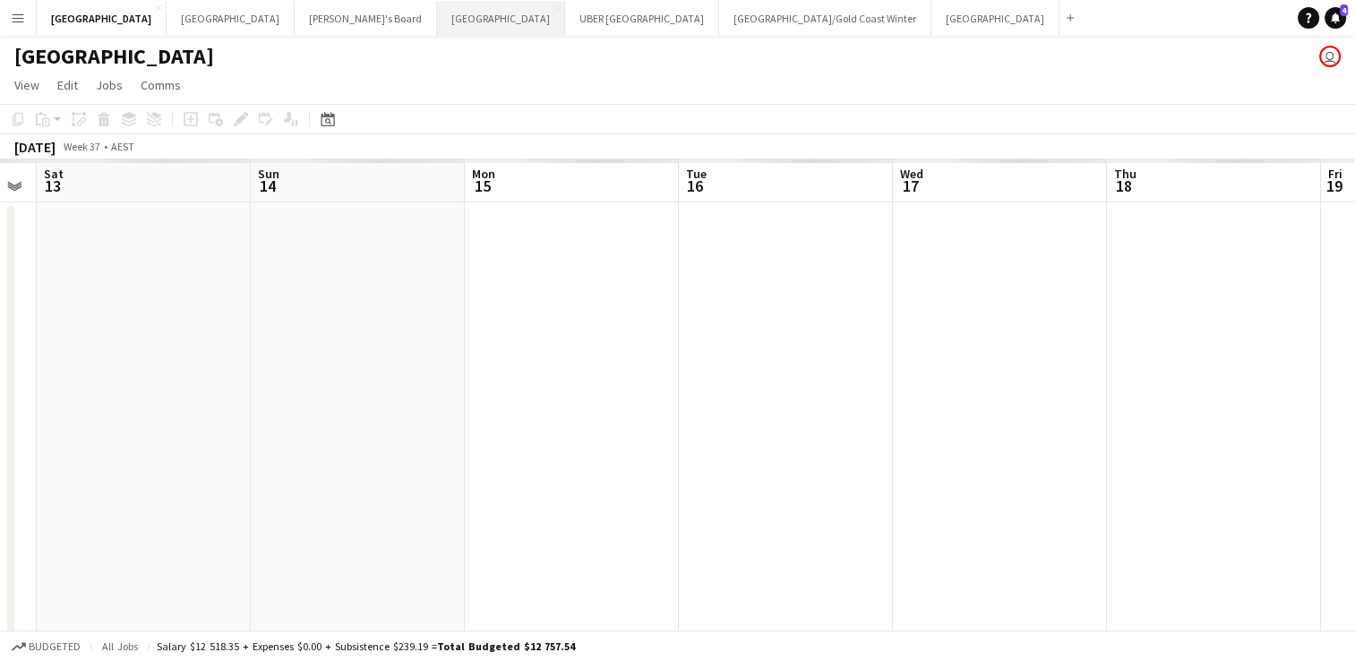
click at [437, 20] on button "Melbourne Close" at bounding box center [501, 18] width 128 height 35
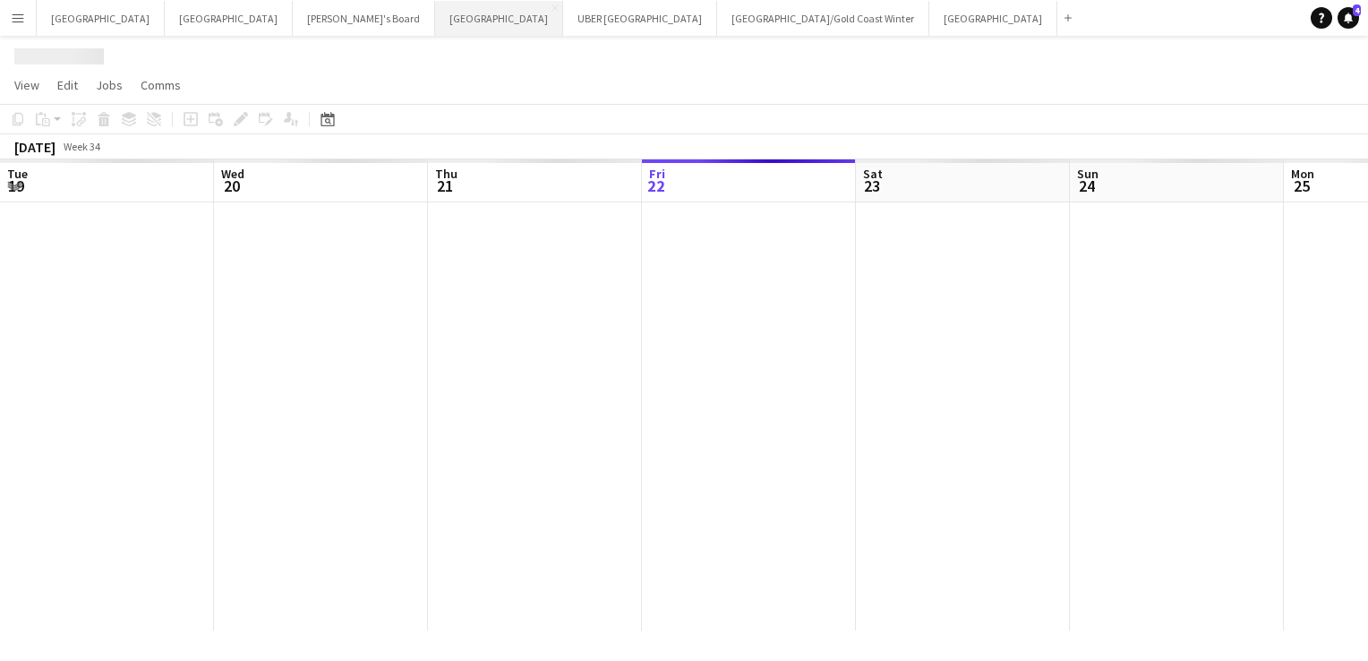
scroll to position [0, 428]
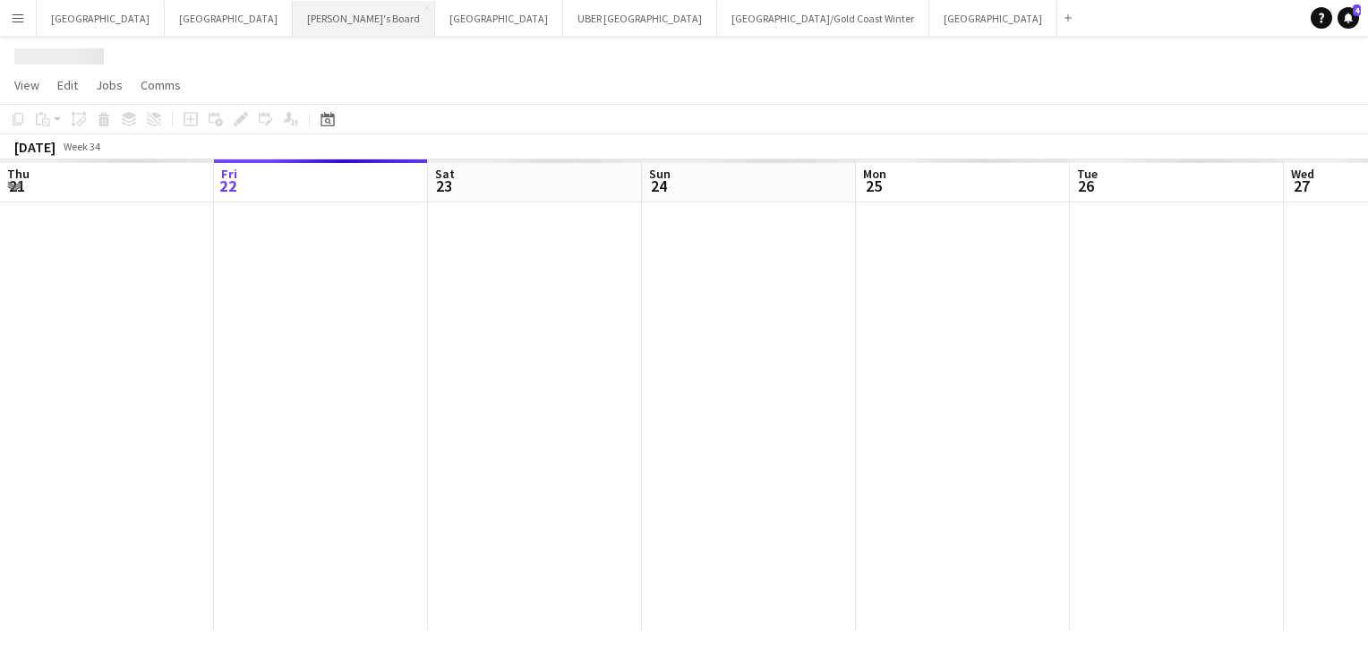
click at [293, 9] on button "Tennille's Board Close" at bounding box center [364, 18] width 142 height 35
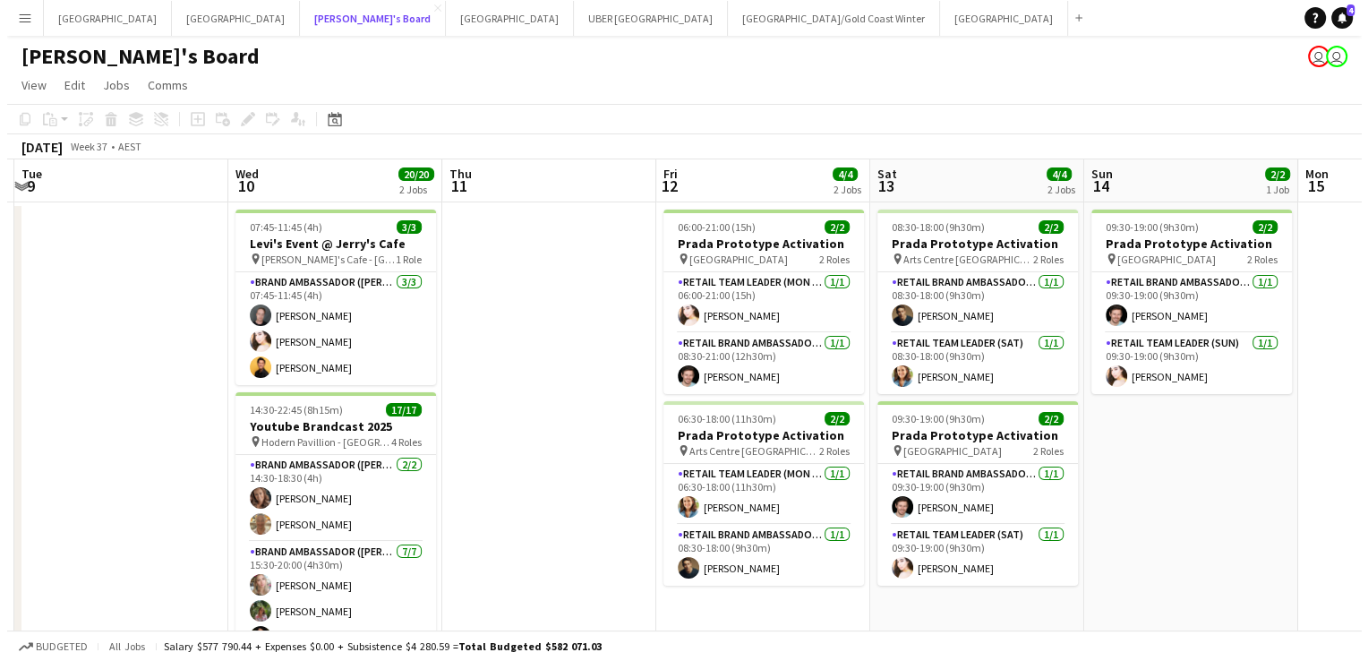
scroll to position [0, 419]
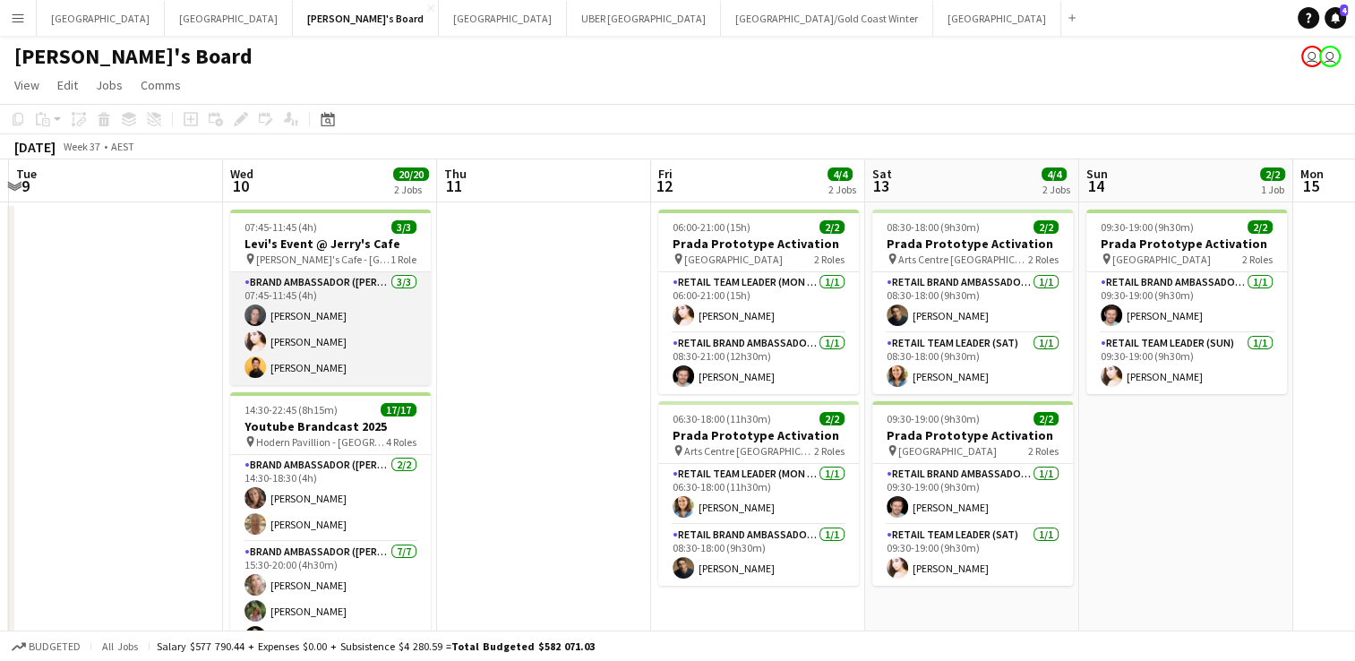
click at [329, 343] on app-card-role "Brand Ambassador (Mon - Fri) [DATE] 07:45-11:45 (4h) [PERSON_NAME] [PERSON_NAME…" at bounding box center [330, 328] width 201 height 113
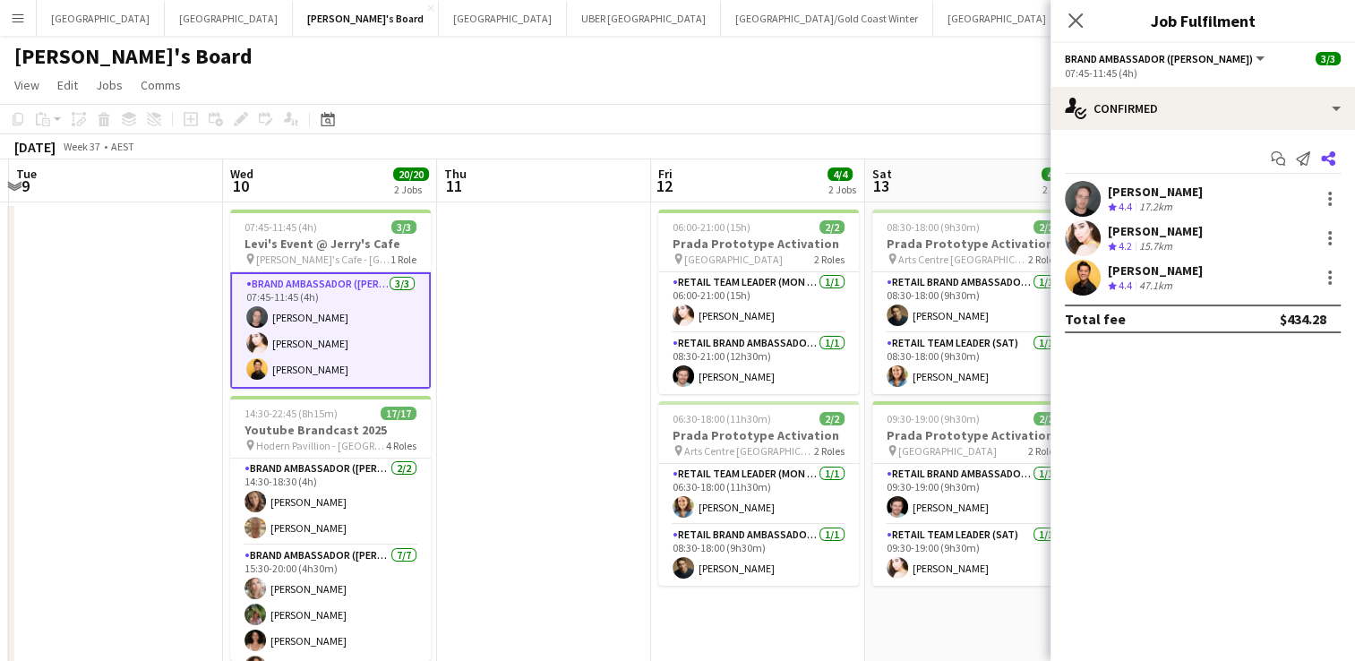
click at [1333, 162] on icon at bounding box center [1328, 158] width 14 height 14
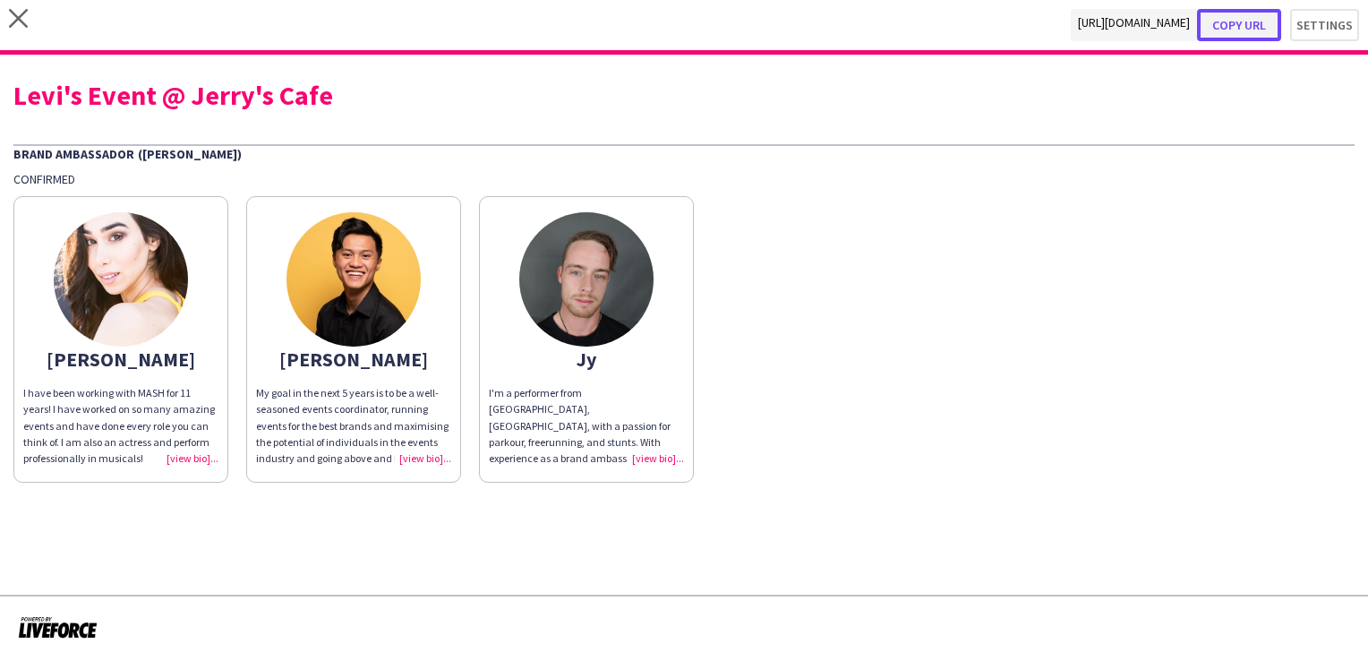
click at [1261, 22] on button "Copy url" at bounding box center [1239, 25] width 84 height 32
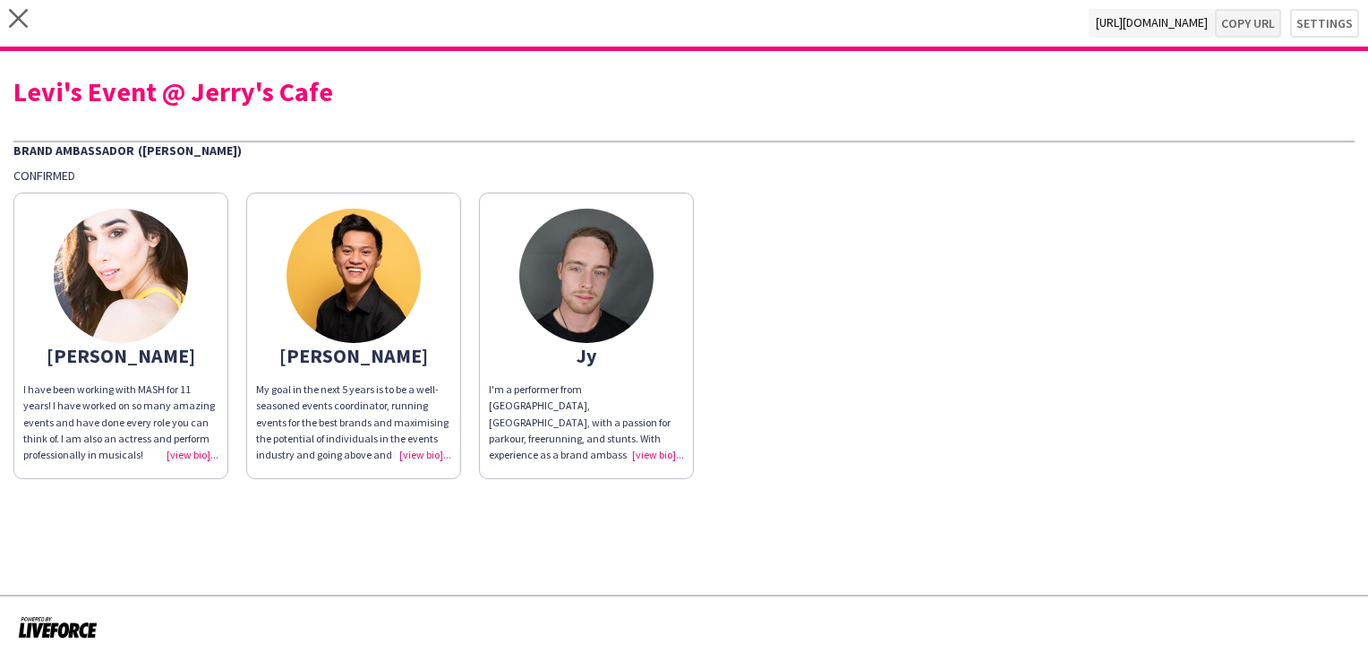
type textarea "**********"
click at [10, 13] on icon "close" at bounding box center [18, 18] width 19 height 19
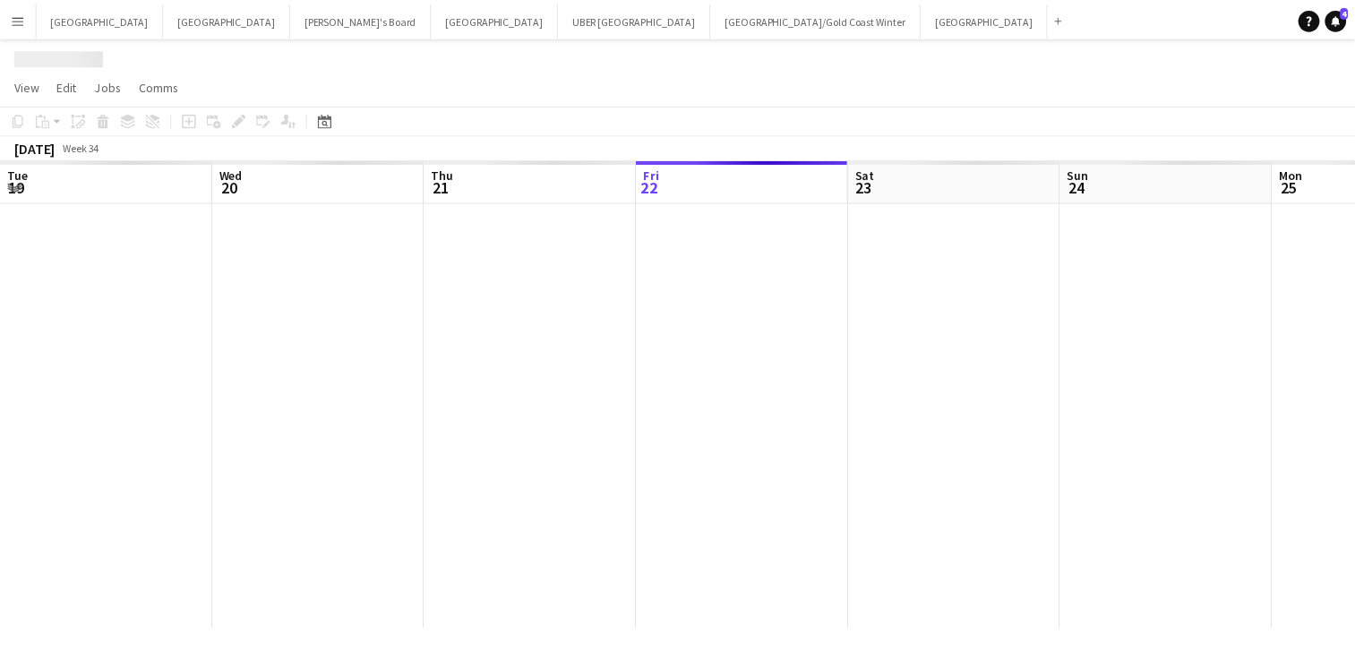
scroll to position [0, 428]
